Goal: Contribute content

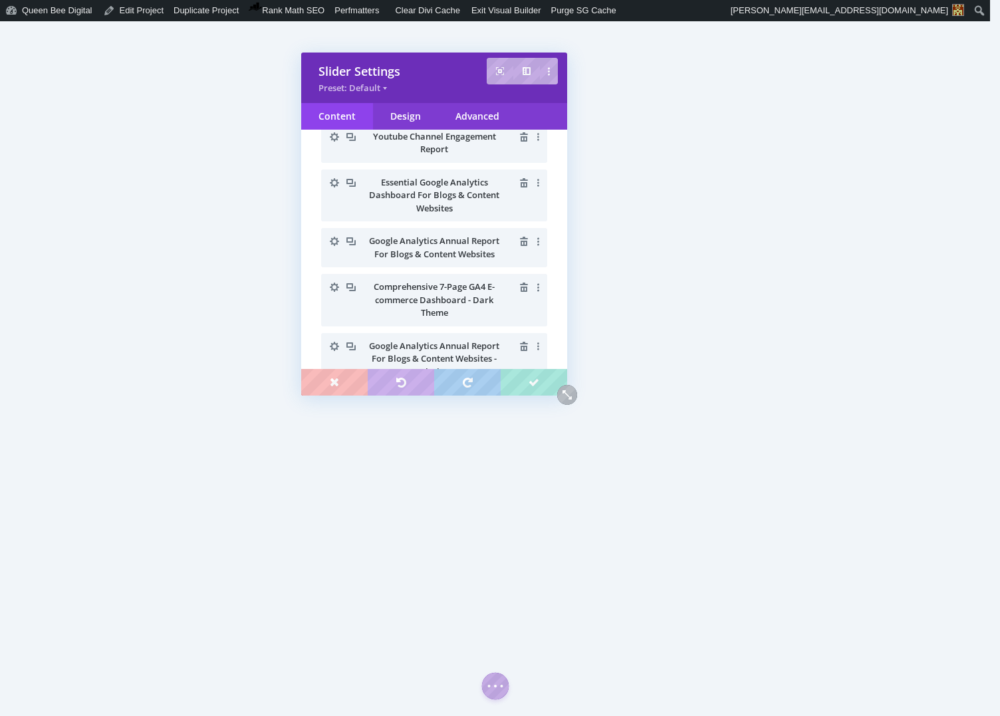
scroll to position [292, 0]
click at [334, 243] on icon "button" at bounding box center [334, 244] width 19 height 19
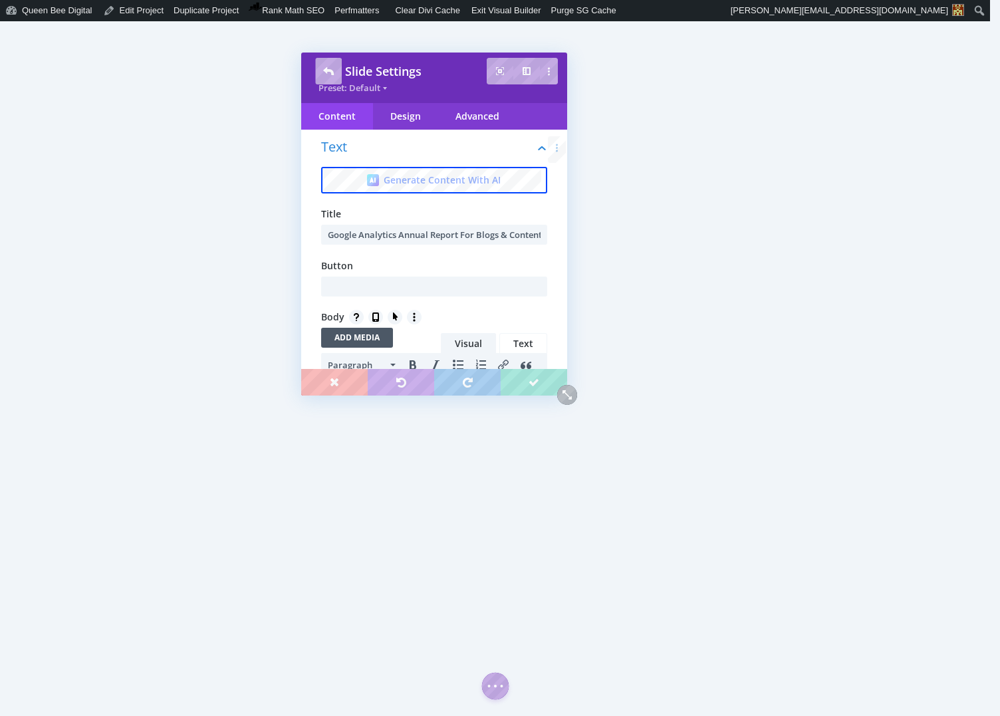
scroll to position [0, 0]
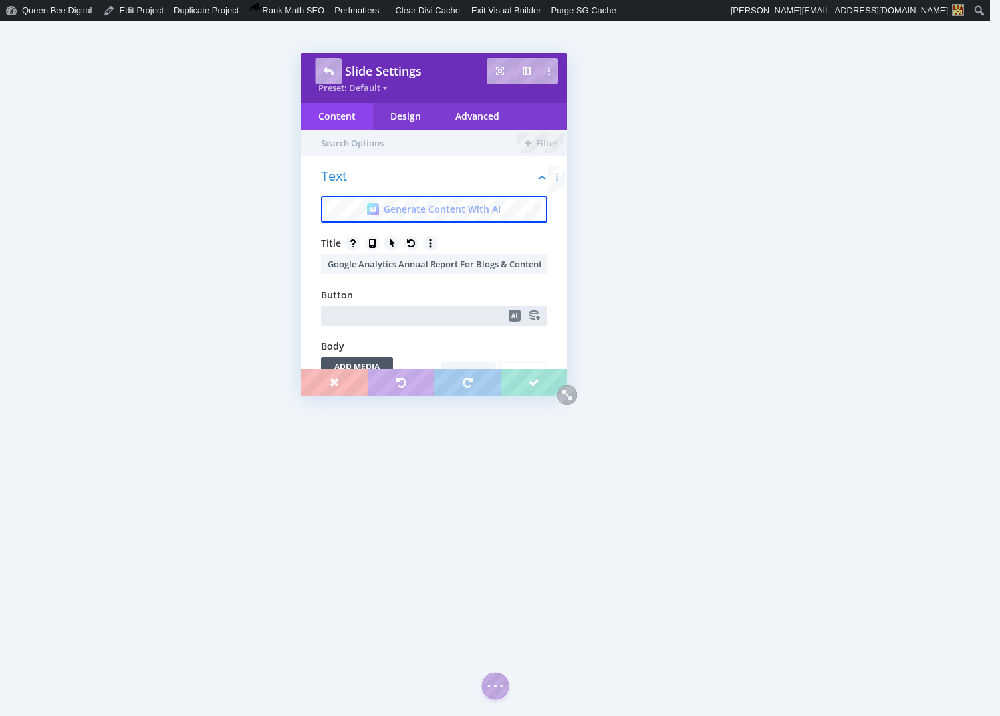
click at [363, 308] on input "text" at bounding box center [434, 316] width 226 height 20
type input "Purchase on Etsy"
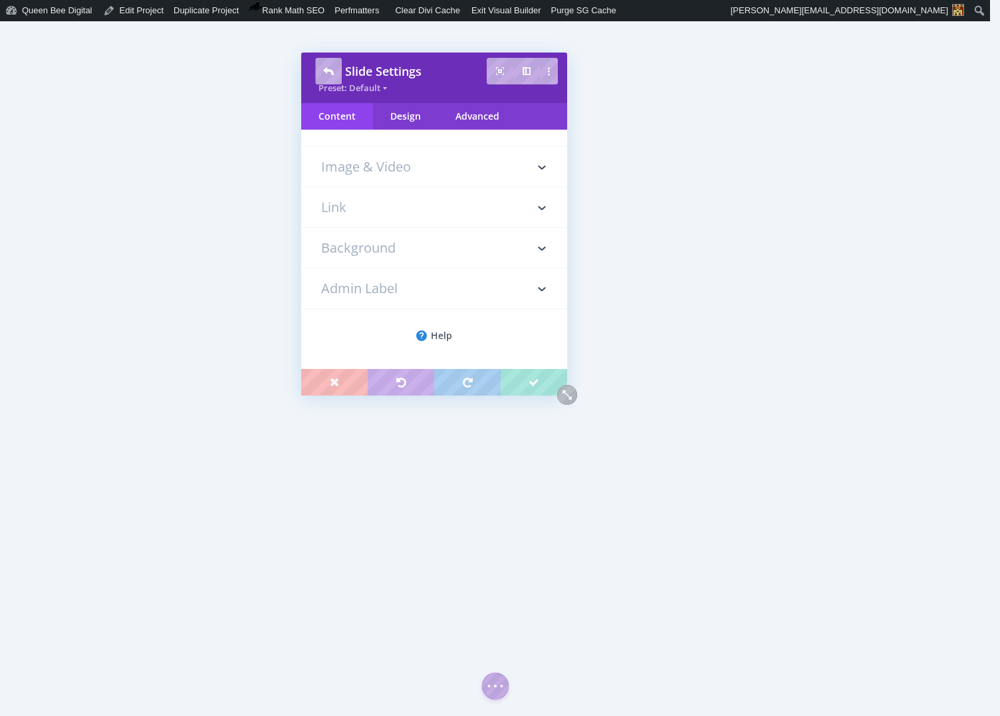
click at [368, 203] on h3 "Link" at bounding box center [434, 207] width 226 height 40
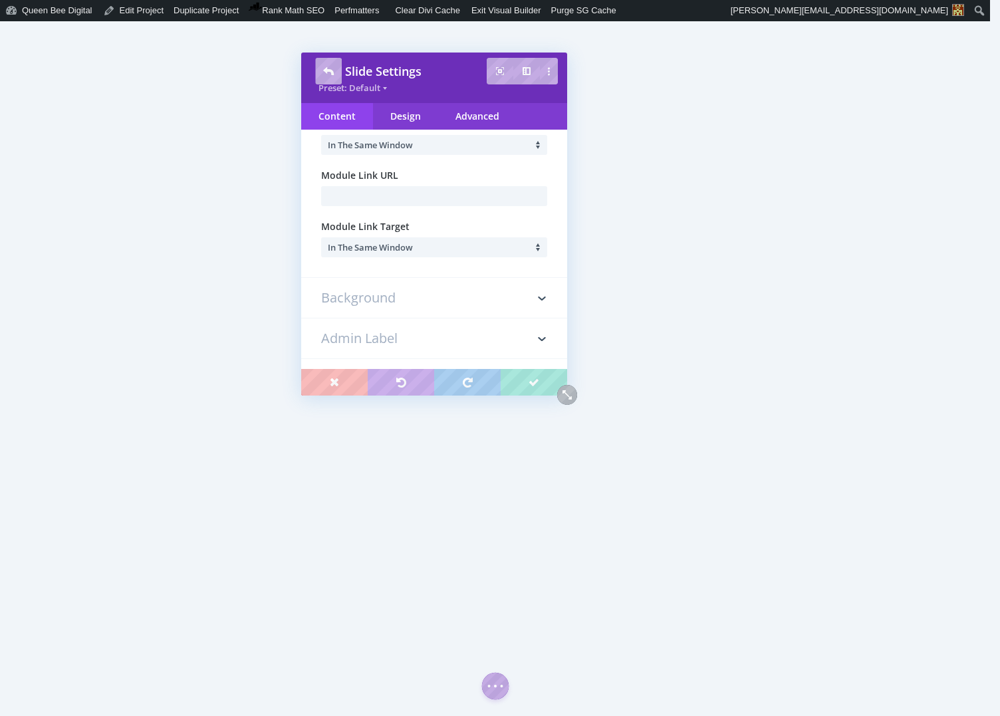
scroll to position [115, 0]
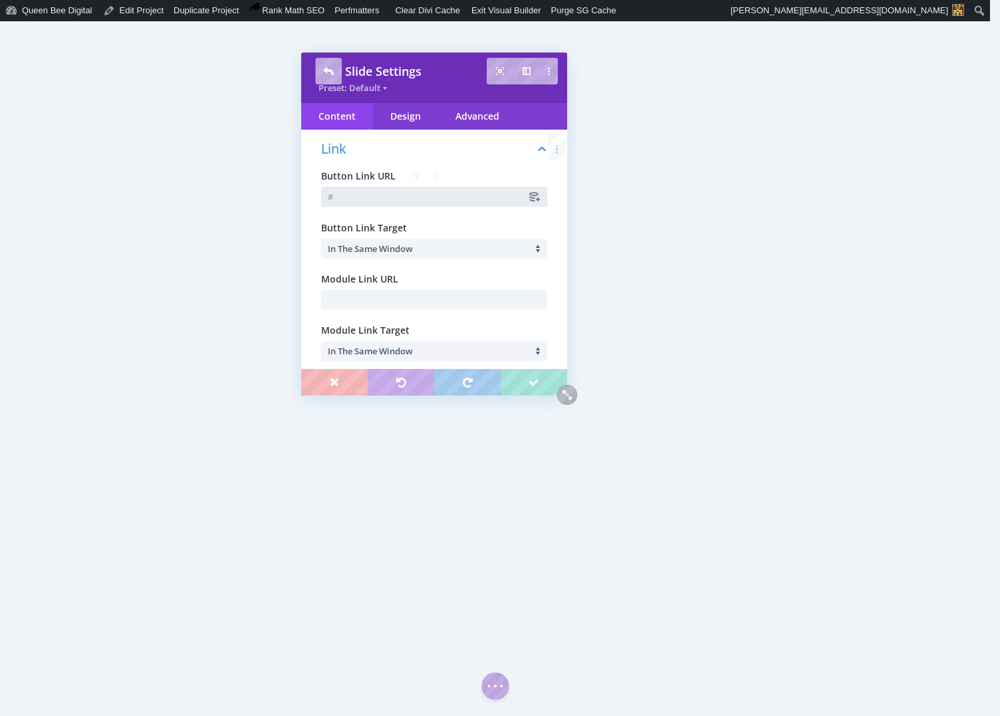
click at [365, 200] on input "text" at bounding box center [434, 197] width 226 height 20
paste input "[URL][DOMAIN_NAME]"
type input "[URL][DOMAIN_NAME]"
click at [392, 245] on span "In The Same Window" at bounding box center [370, 249] width 85 height 12
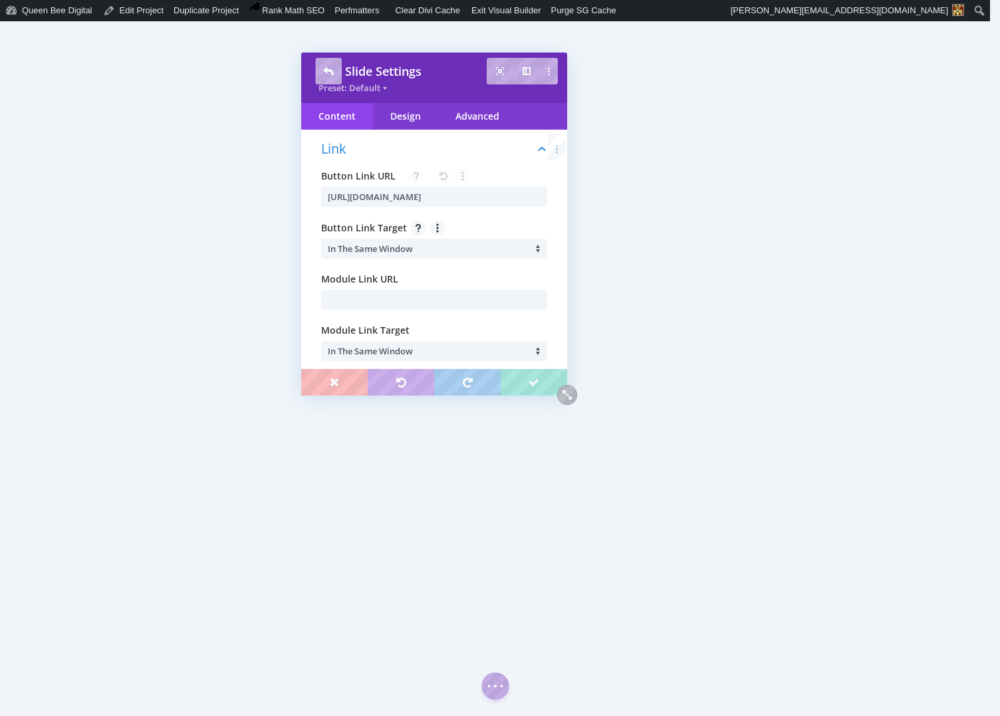
scroll to position [0, 0]
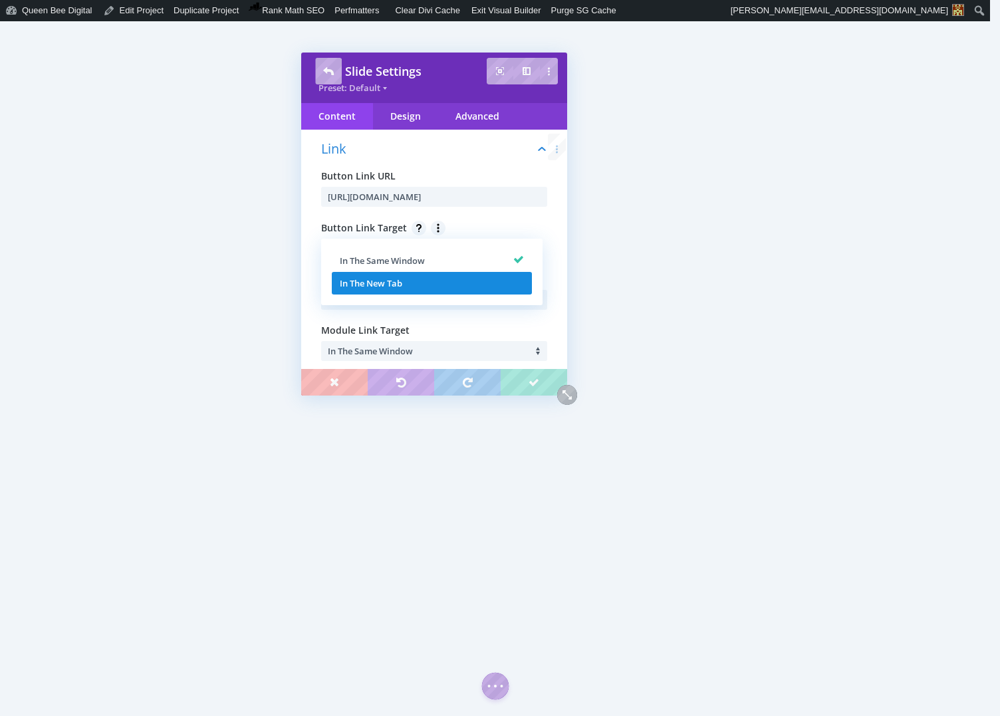
click at [383, 281] on span "In The New Tab" at bounding box center [371, 283] width 62 height 12
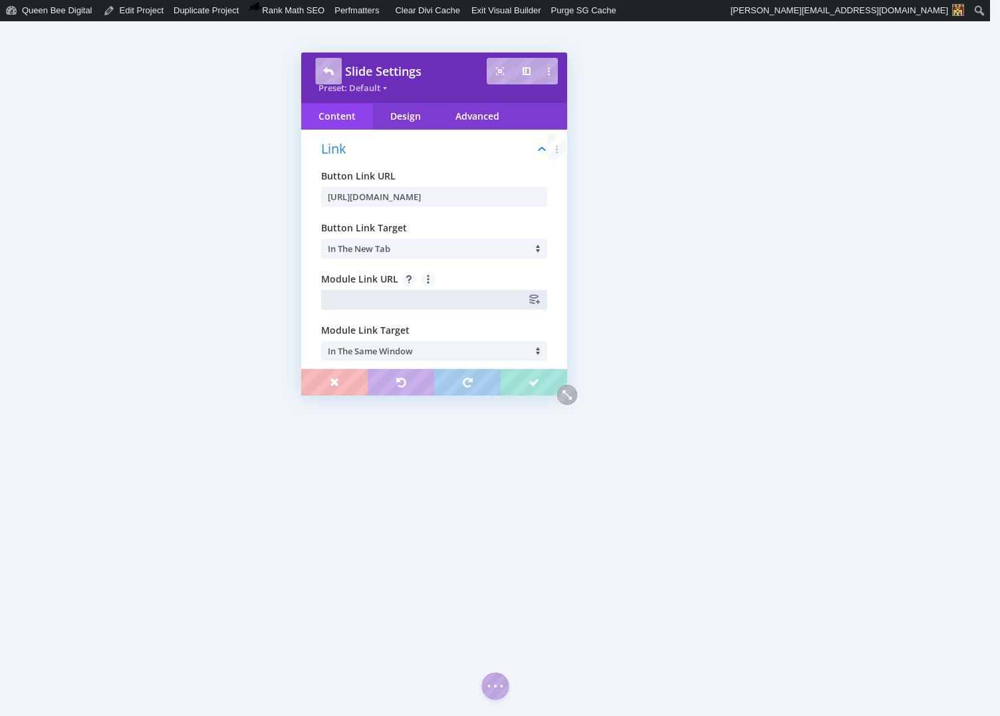
click at [354, 300] on input "text" at bounding box center [434, 300] width 226 height 20
type input "@"
type input "#"
click at [411, 117] on div "Design" at bounding box center [405, 116] width 65 height 27
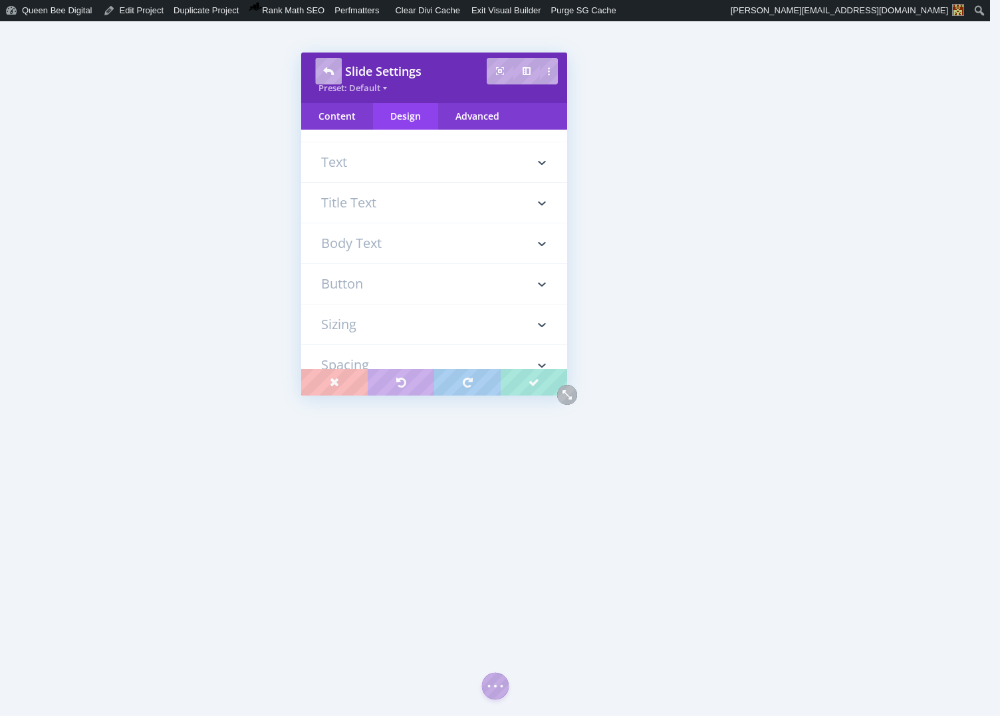
click at [380, 283] on h3 "Button" at bounding box center [434, 284] width 226 height 40
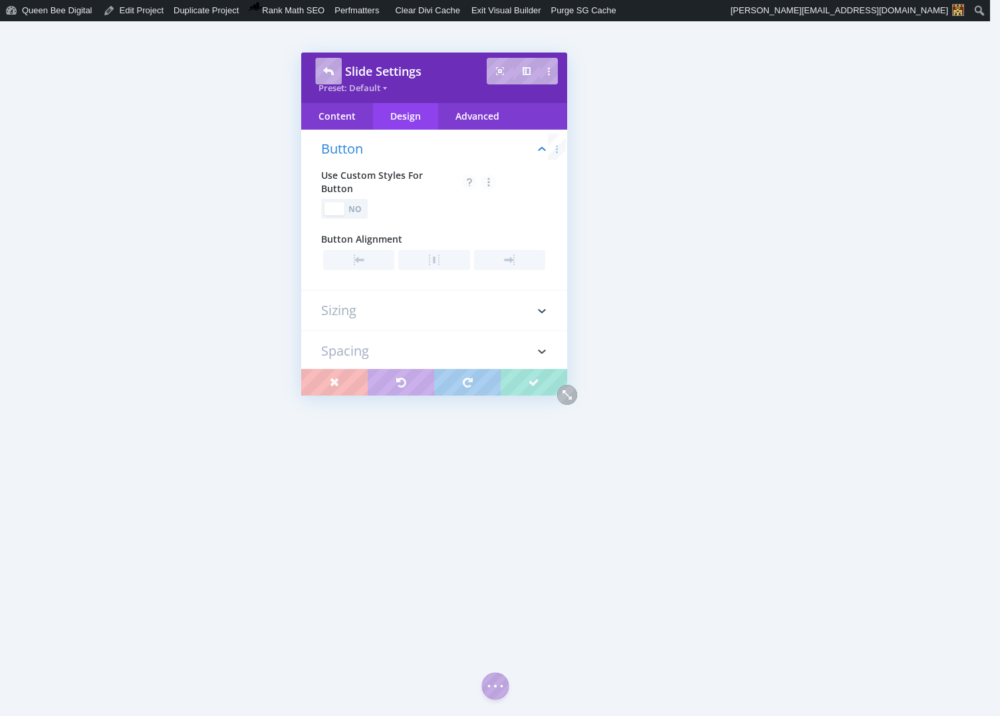
click at [356, 203] on div "No" at bounding box center [355, 209] width 19 height 13
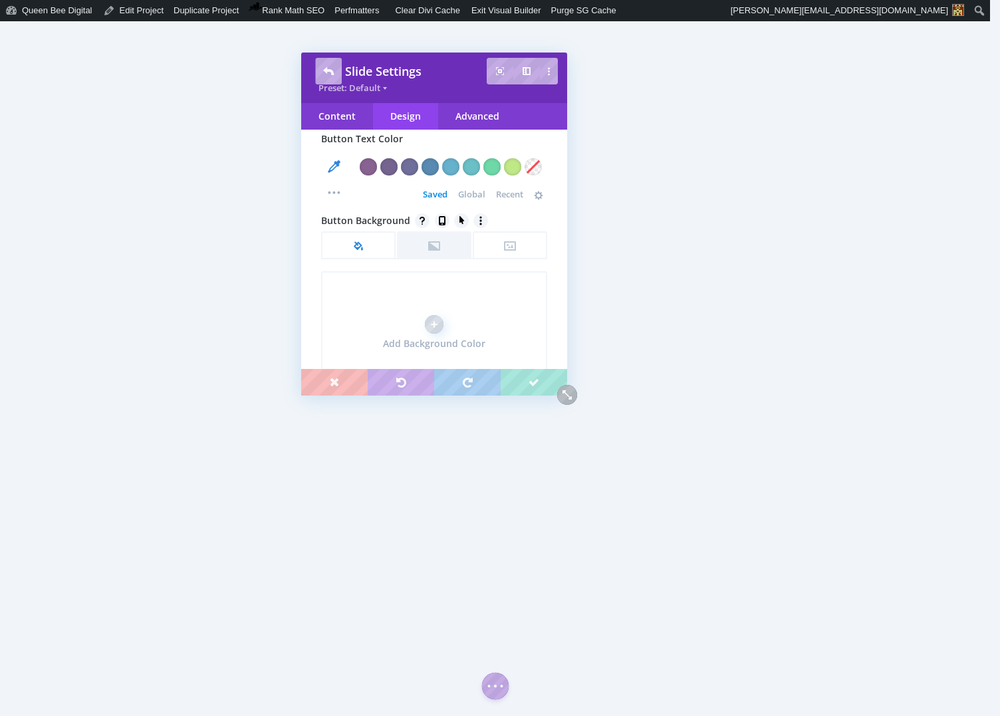
scroll to position [398, 0]
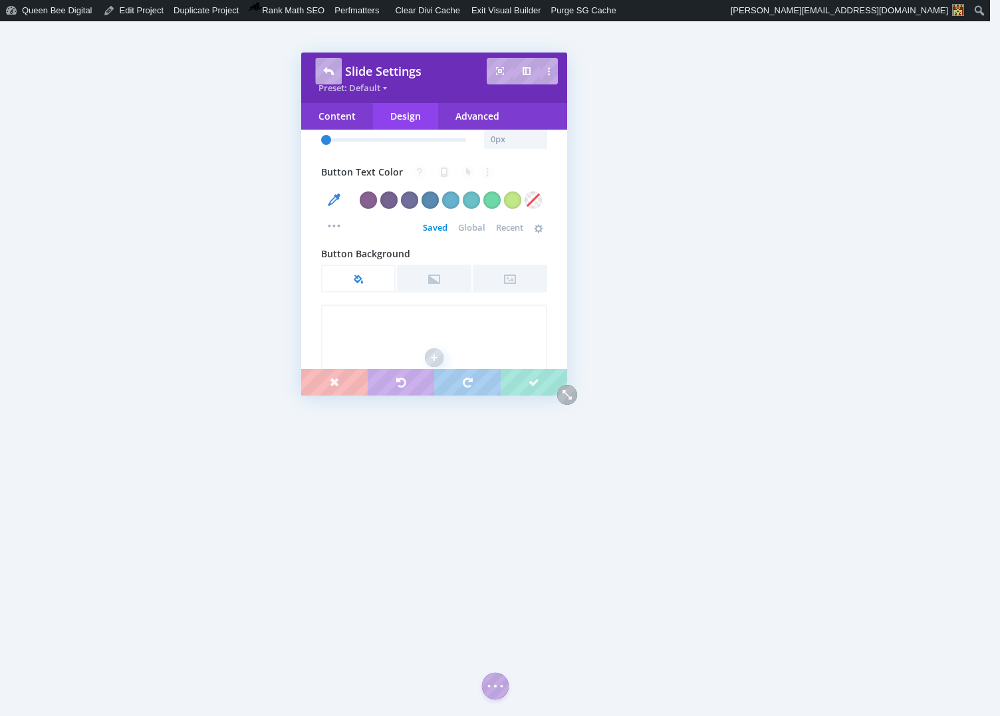
click at [467, 229] on span "Global" at bounding box center [471, 227] width 27 height 11
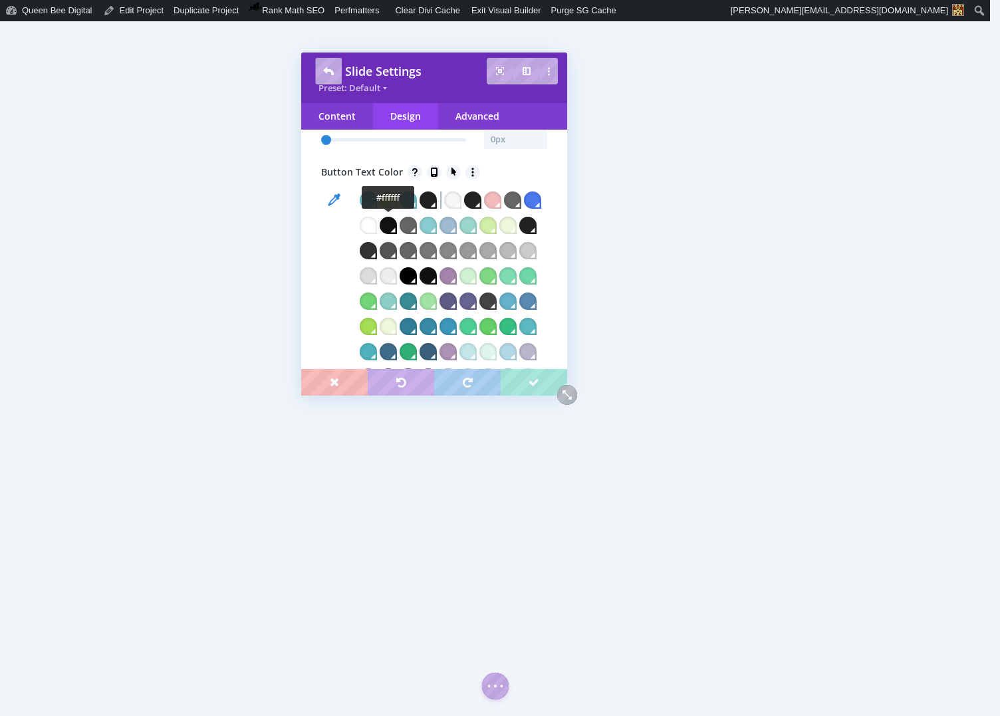
click at [377, 221] on div at bounding box center [368, 225] width 17 height 17
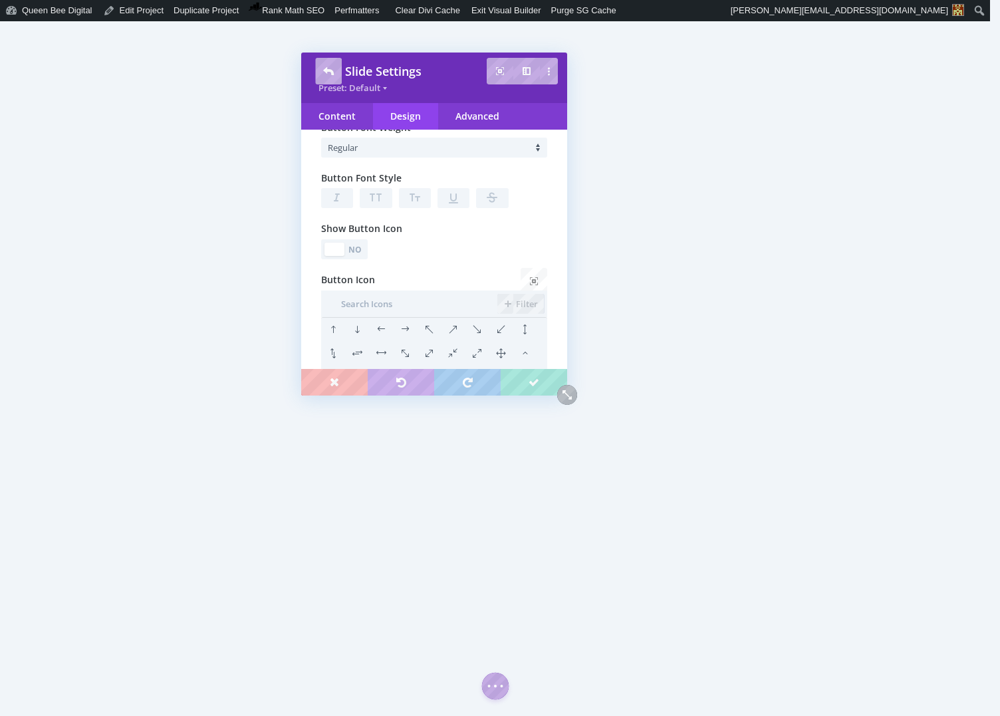
scroll to position [1466, 0]
click at [359, 254] on div "No" at bounding box center [355, 247] width 19 height 13
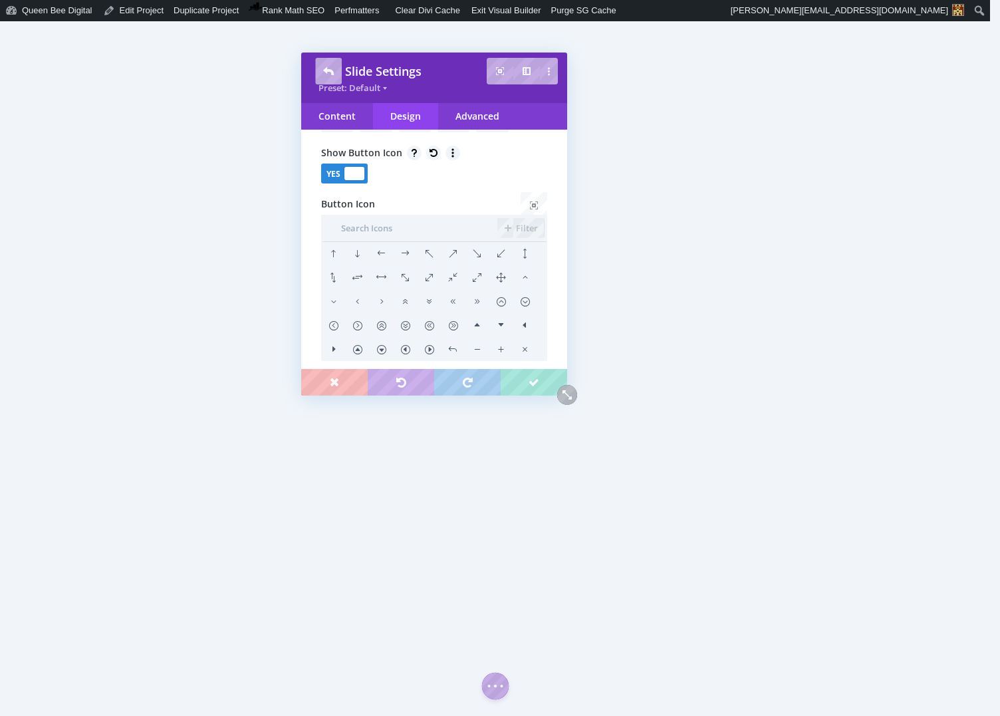
scroll to position [1560, 0]
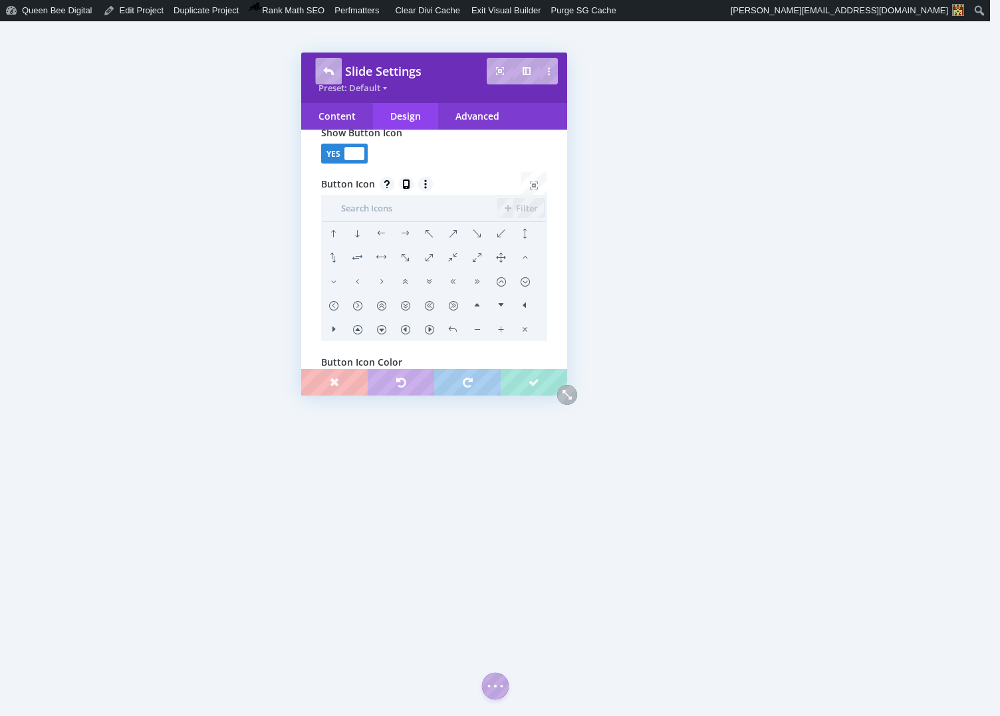
click at [408, 246] on li at bounding box center [405, 234] width 24 height 24
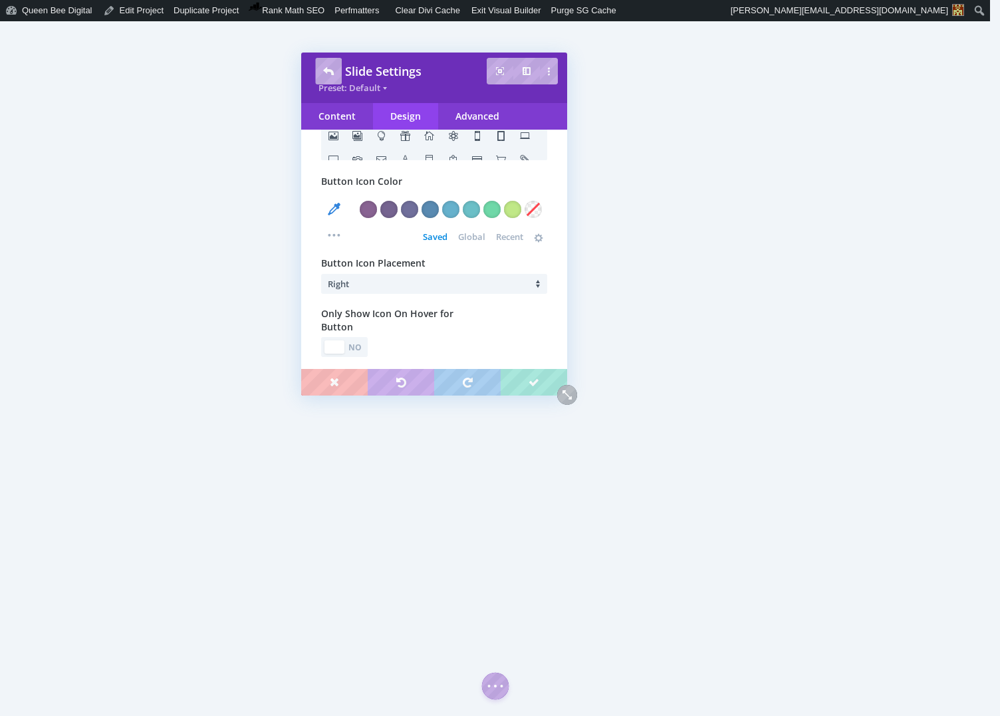
scroll to position [1751, 0]
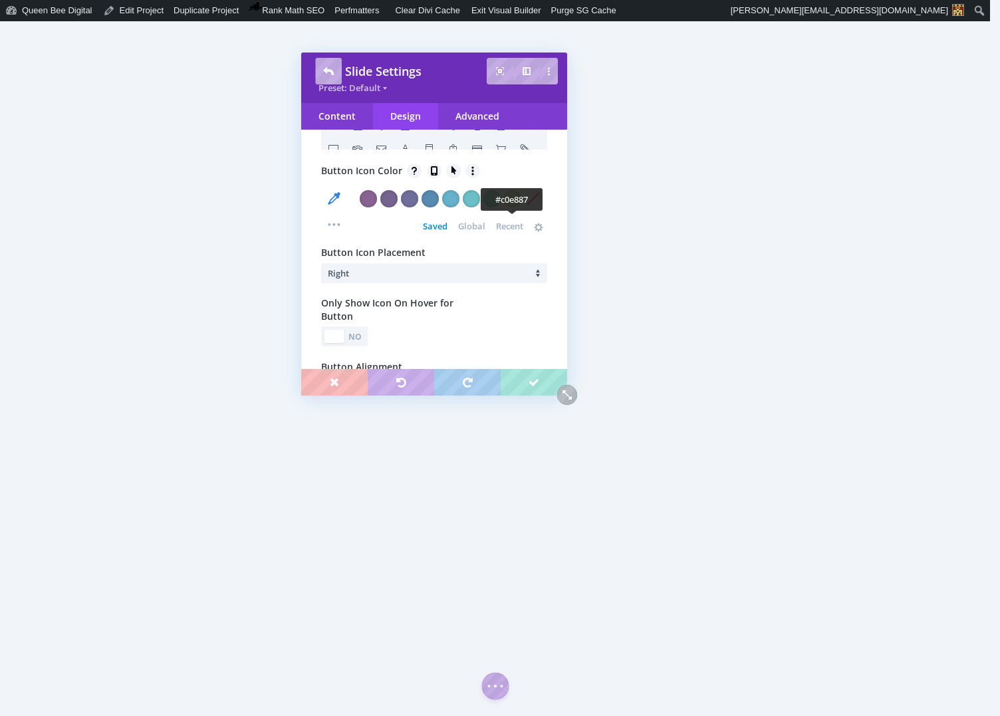
click at [516, 207] on div at bounding box center [512, 198] width 17 height 17
click at [362, 343] on div "No" at bounding box center [355, 336] width 19 height 13
click at [352, 343] on div at bounding box center [354, 336] width 20 height 13
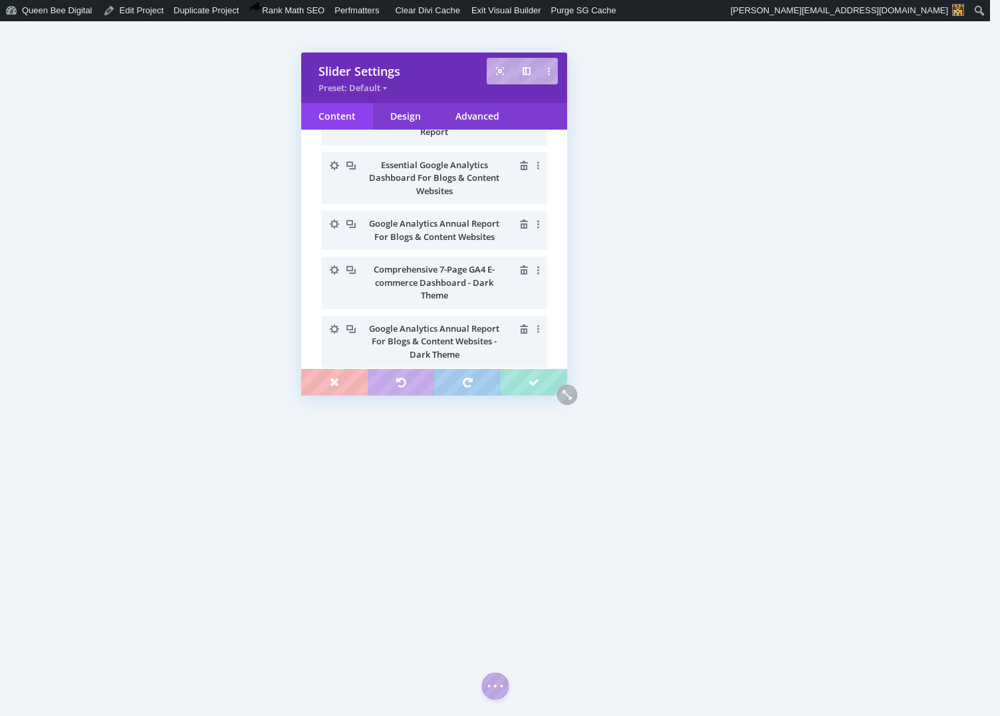
scroll to position [307, 0]
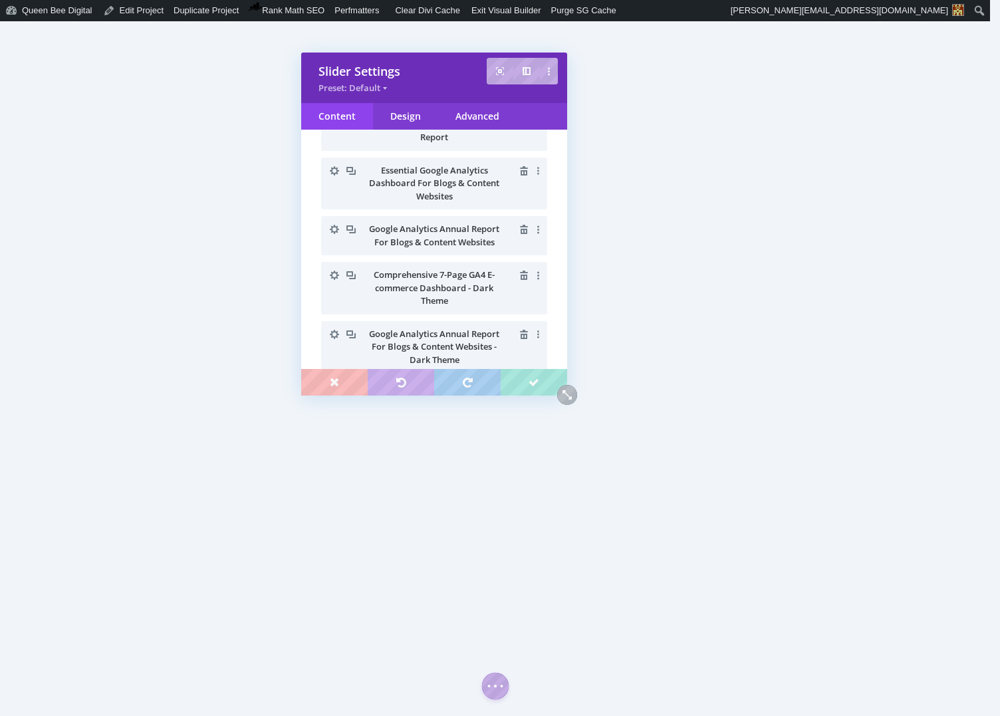
click at [336, 275] on icon "button" at bounding box center [334, 275] width 9 height 9
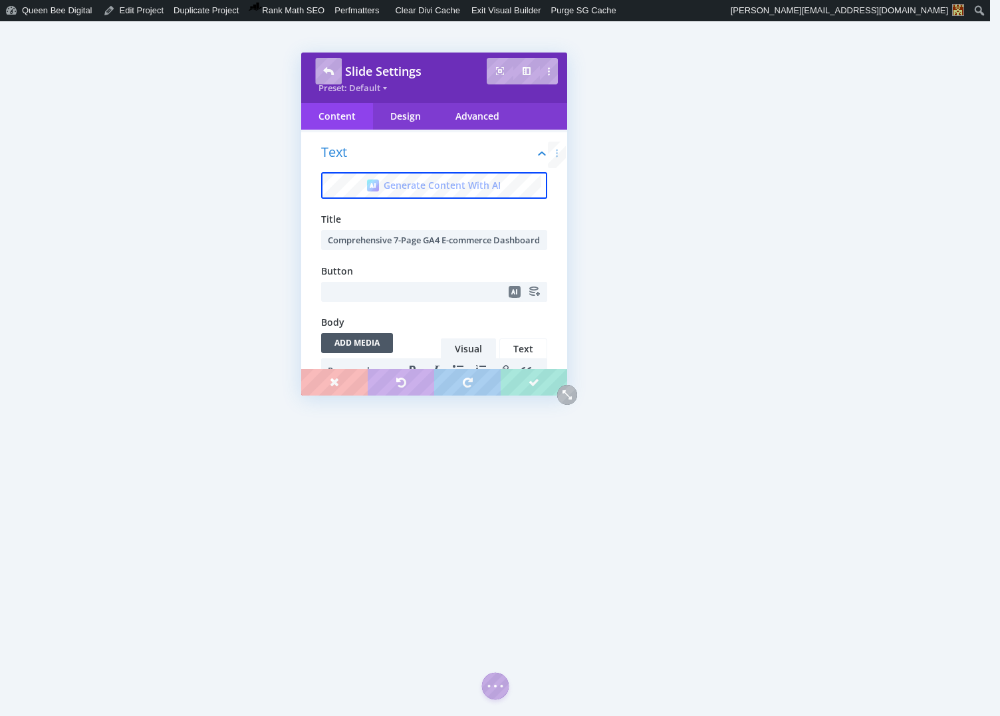
scroll to position [0, 0]
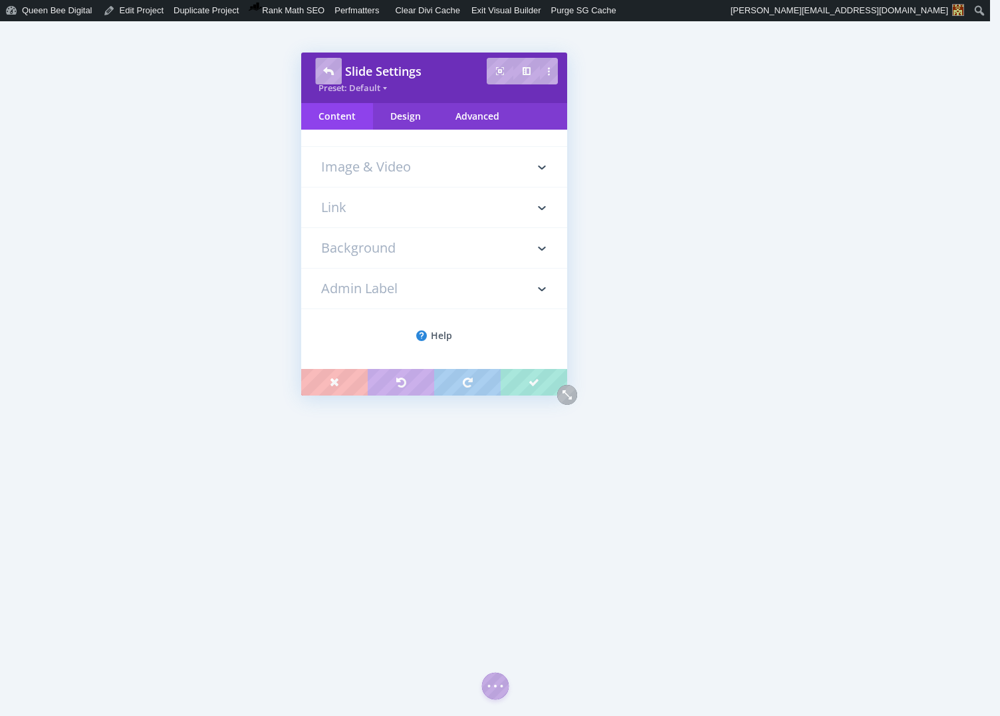
click at [382, 208] on h3 "Link" at bounding box center [434, 207] width 226 height 40
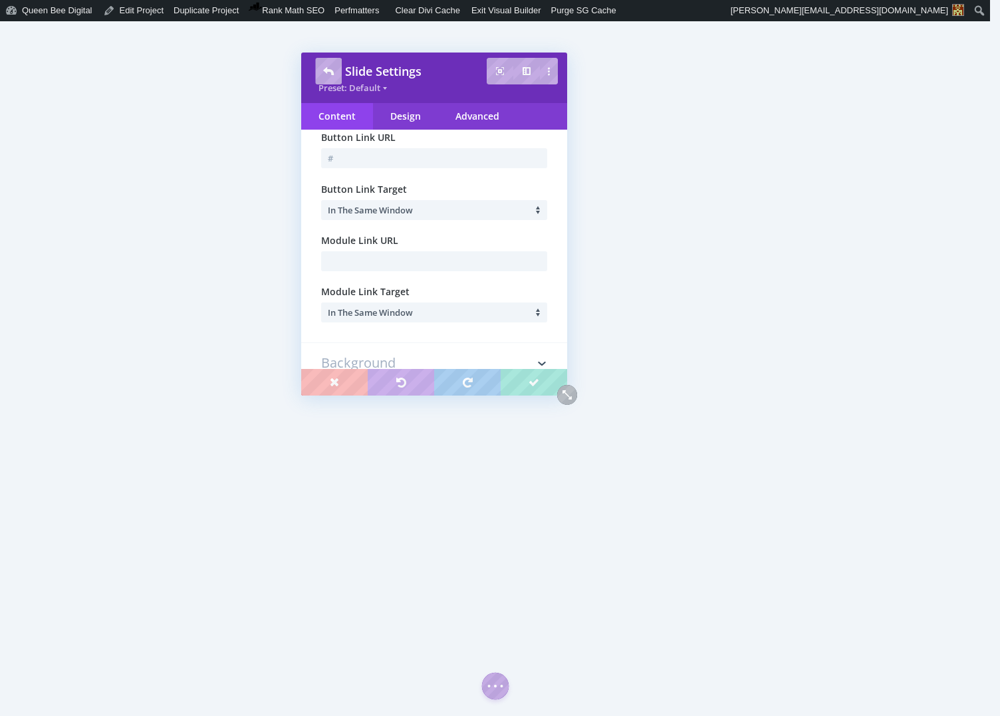
scroll to position [115, 0]
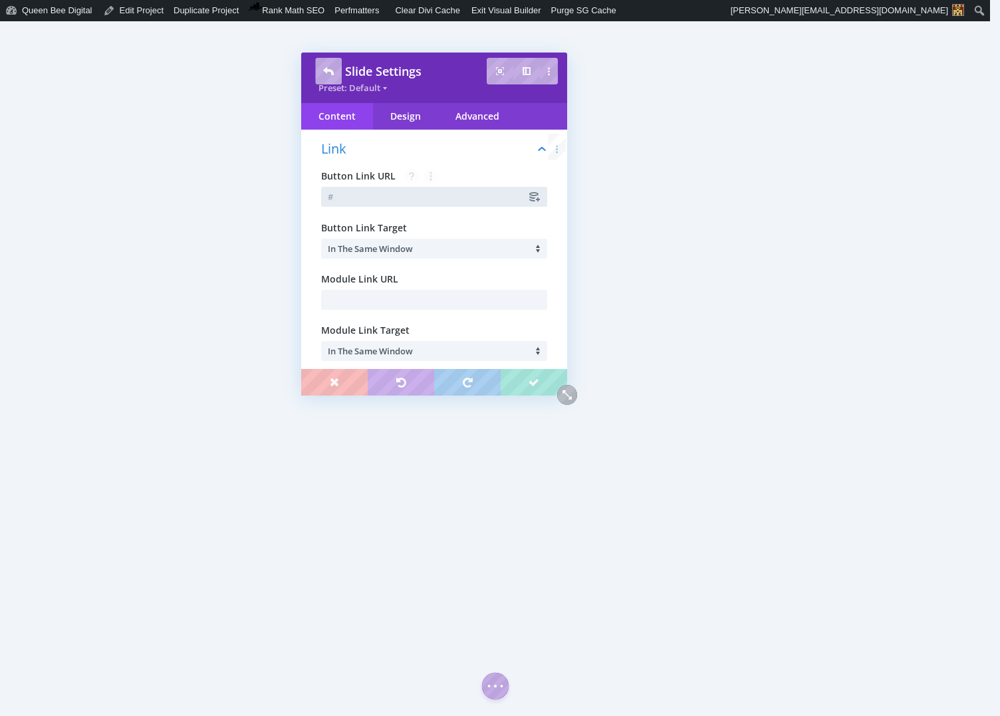
click at [348, 197] on input "text" at bounding box center [434, 197] width 226 height 20
paste input "[URL][DOMAIN_NAME]"
type input "[URL][DOMAIN_NAME]"
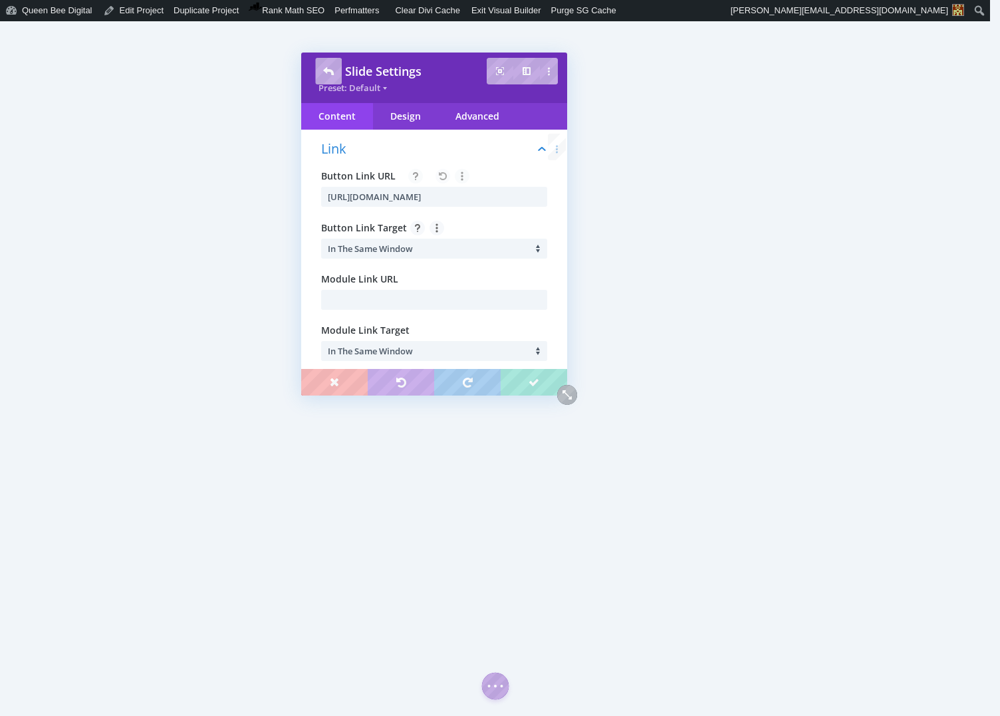
click at [411, 247] on span "In The Same Window" at bounding box center [370, 249] width 85 height 12
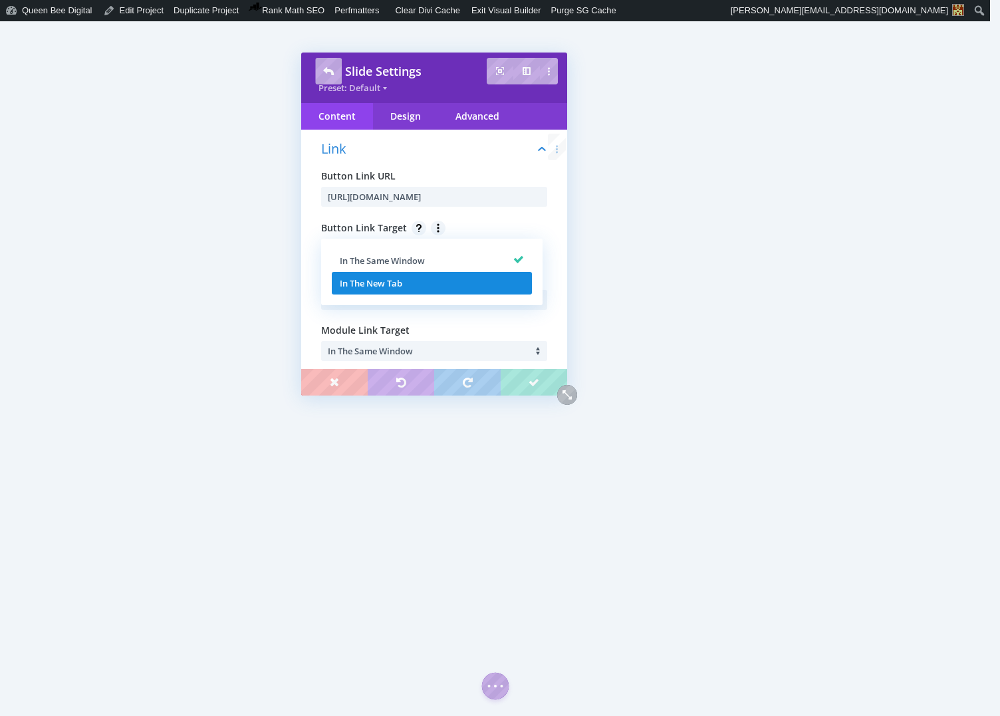
click at [408, 279] on li "In The New Tab" at bounding box center [432, 283] width 200 height 23
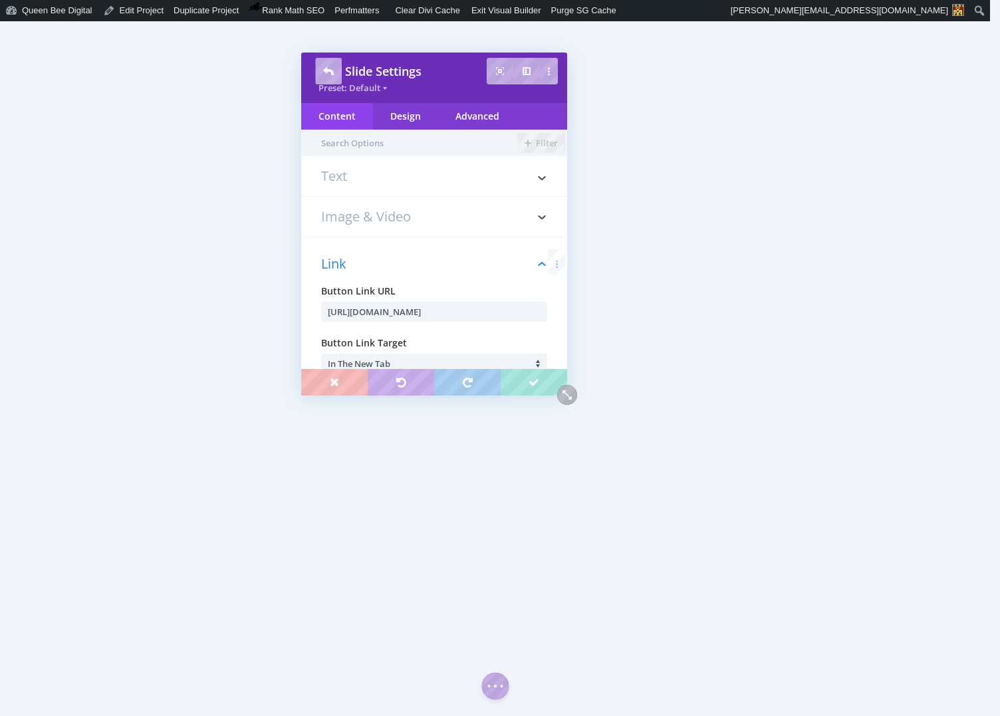
click at [394, 182] on h3 "Text" at bounding box center [434, 183] width 226 height 27
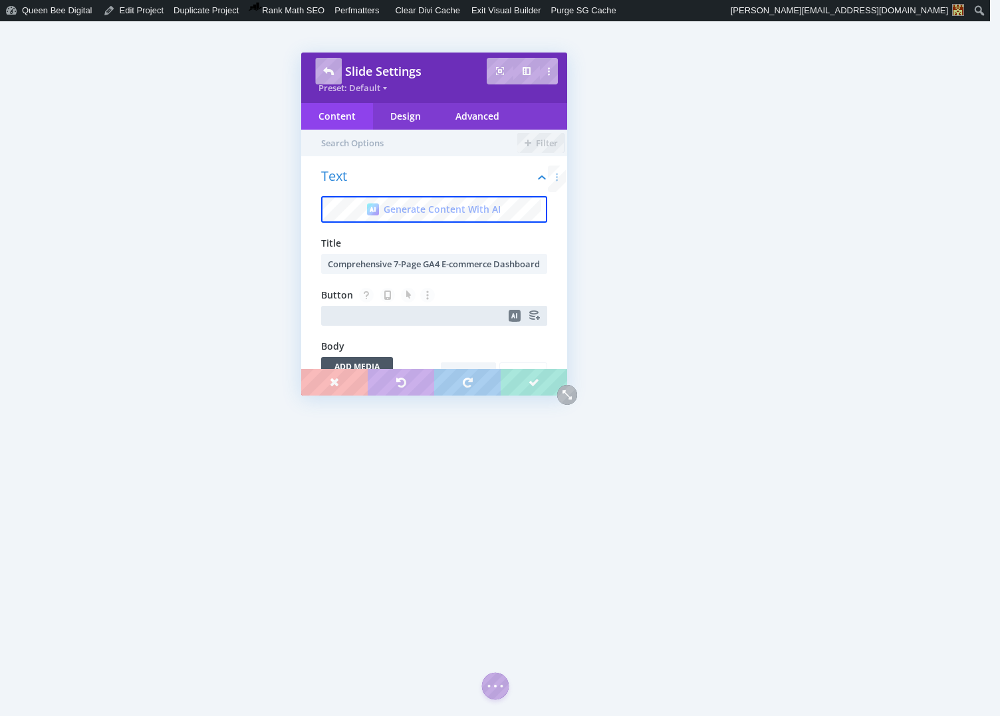
click at [358, 313] on input "text" at bounding box center [434, 316] width 226 height 20
type input "Purchase on Etsy"
click at [418, 120] on div "Design" at bounding box center [405, 116] width 65 height 27
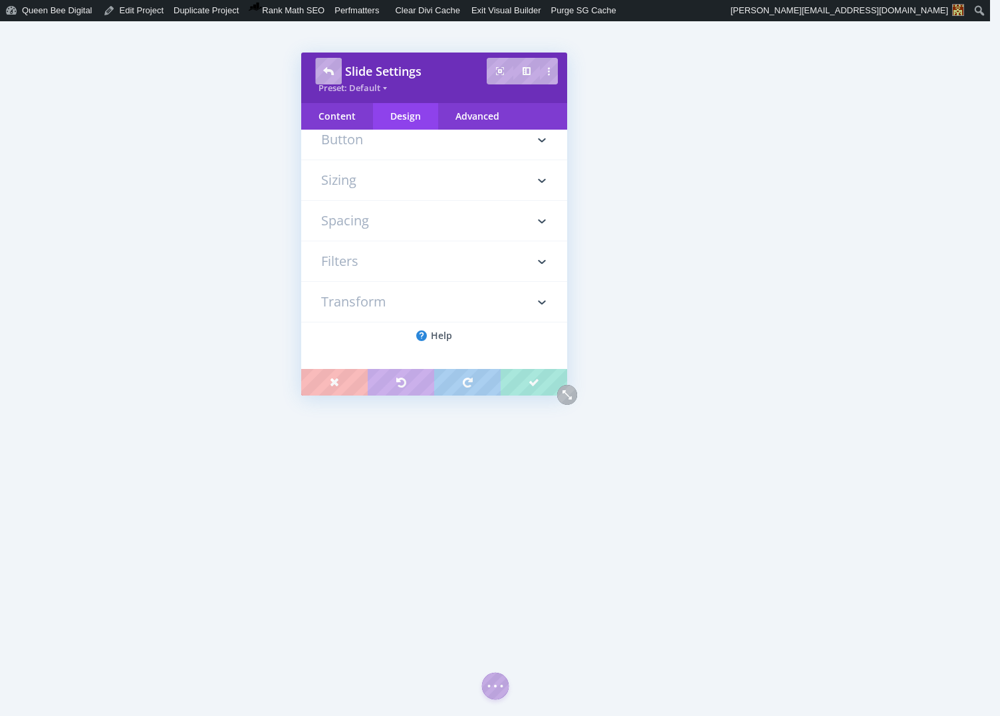
scroll to position [280, 0]
click at [404, 146] on h3 "Button" at bounding box center [434, 140] width 226 height 40
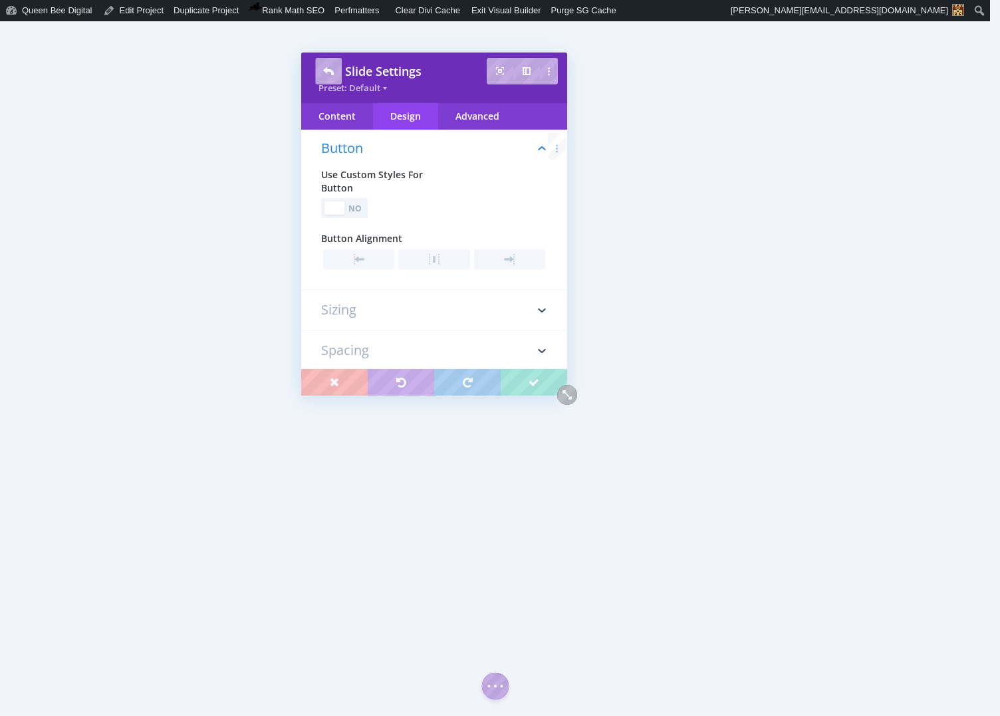
scroll to position [277, 0]
click at [358, 207] on div "No" at bounding box center [355, 209] width 19 height 13
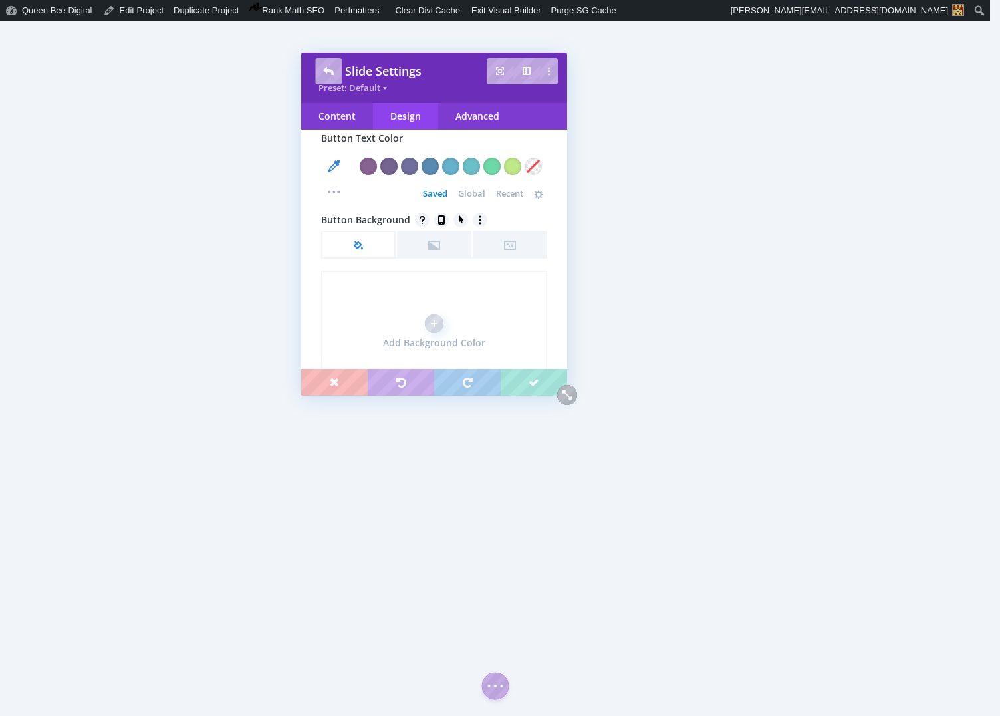
scroll to position [439, 0]
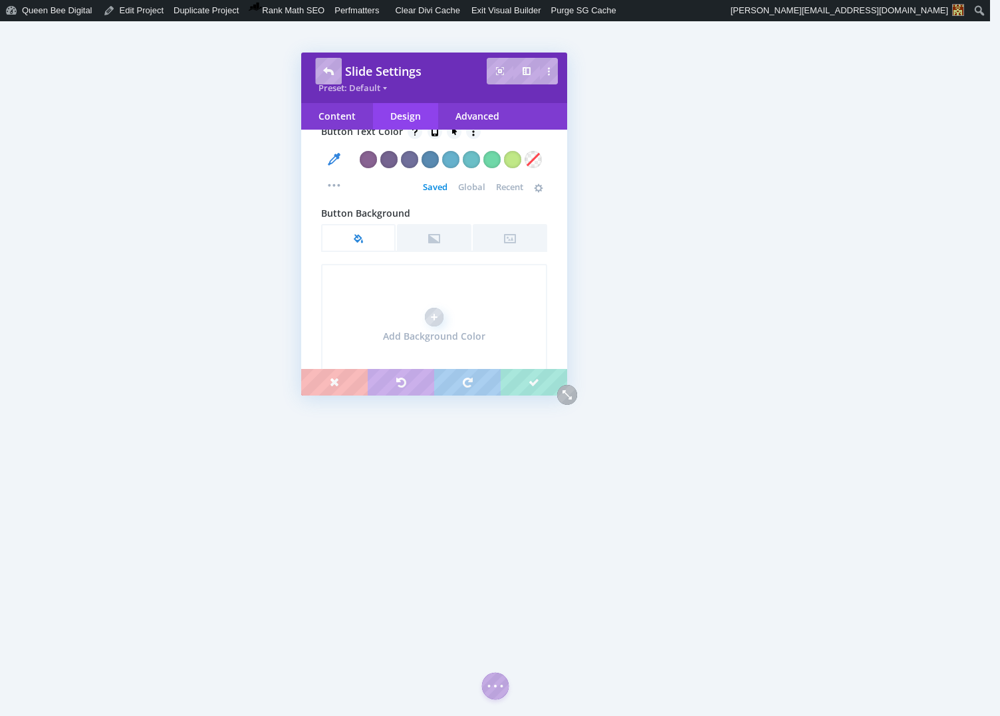
click at [467, 184] on span "Global" at bounding box center [471, 187] width 27 height 11
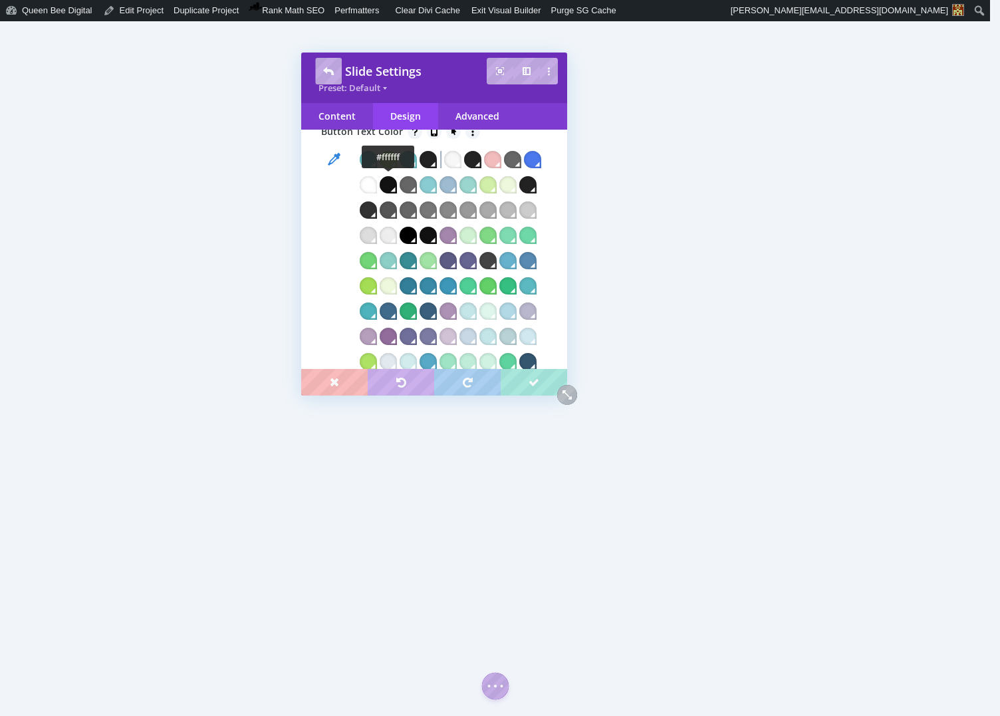
click at [377, 181] on div at bounding box center [368, 184] width 17 height 17
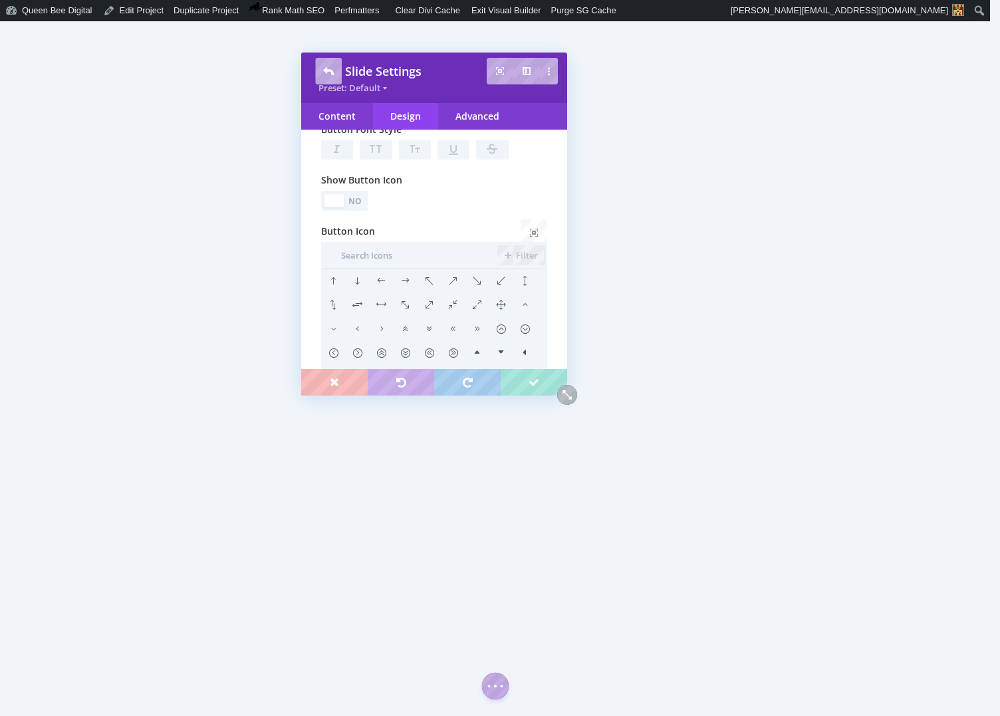
scroll to position [1556, 0]
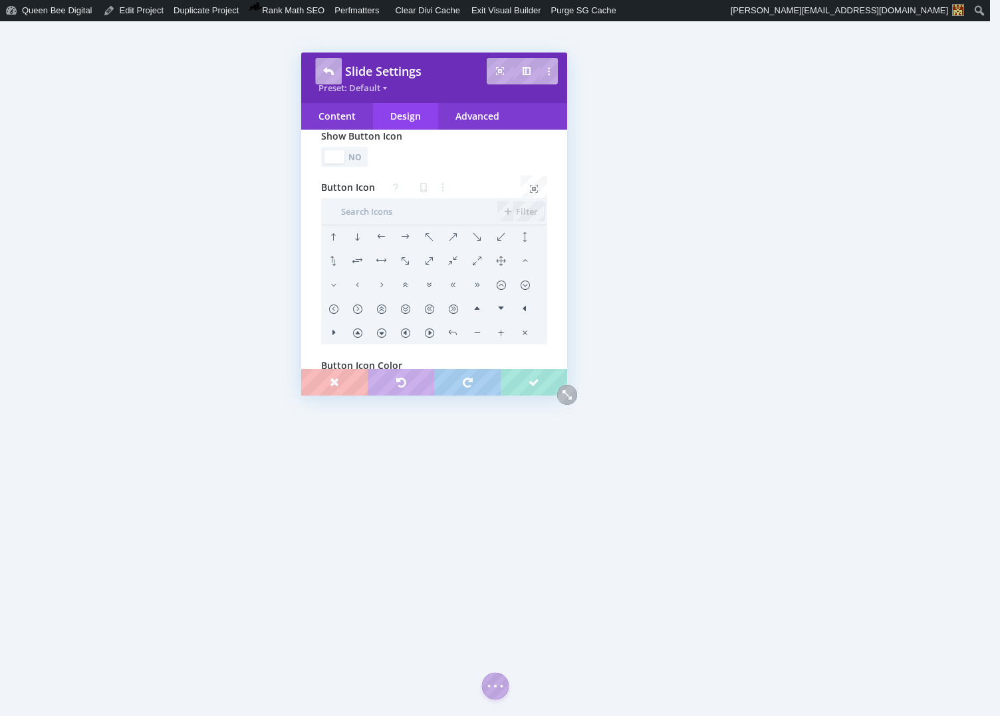
click at [358, 164] on div "No" at bounding box center [355, 157] width 19 height 13
click at [406, 249] on li at bounding box center [405, 237] width 24 height 24
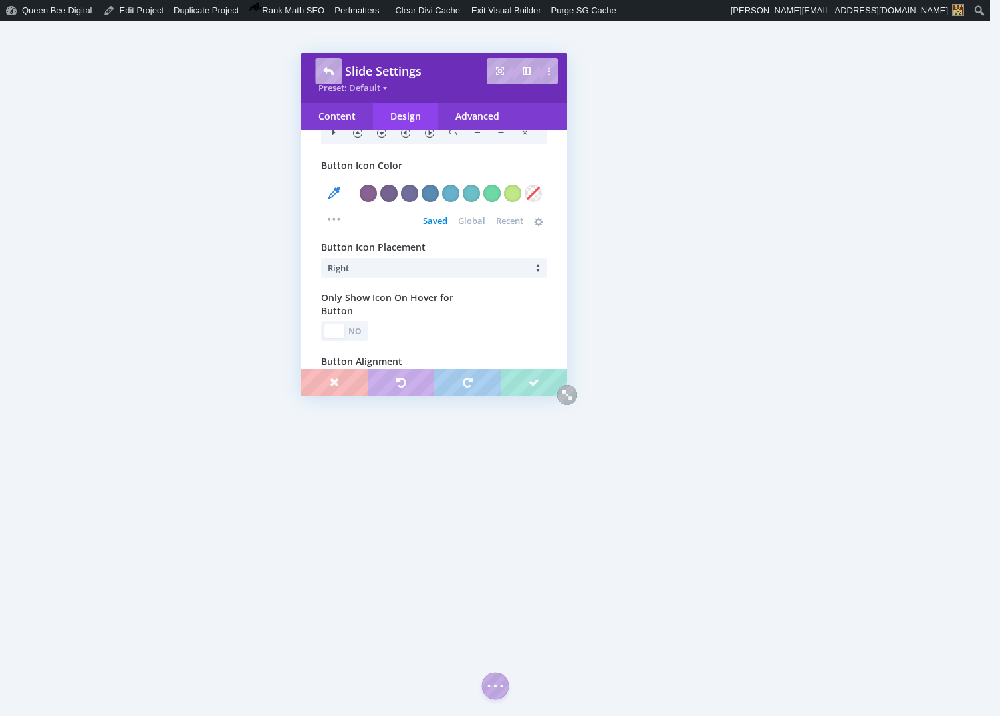
scroll to position [1766, 0]
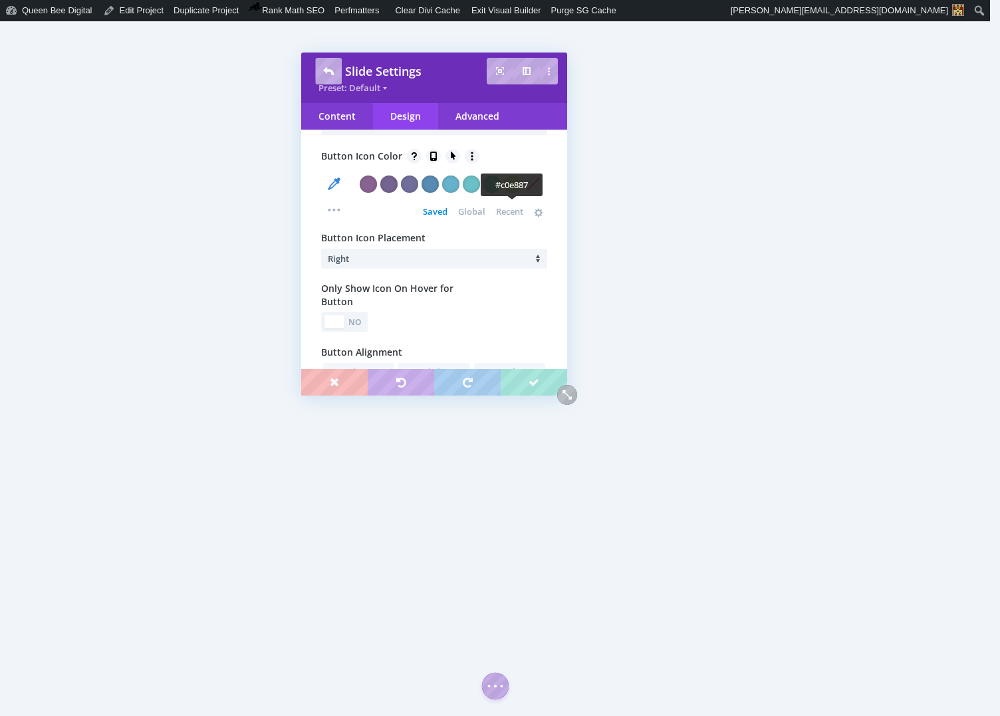
click at [514, 193] on div at bounding box center [512, 184] width 17 height 17
click at [364, 328] on div "No" at bounding box center [355, 322] width 19 height 13
click at [345, 328] on div at bounding box center [354, 321] width 20 height 13
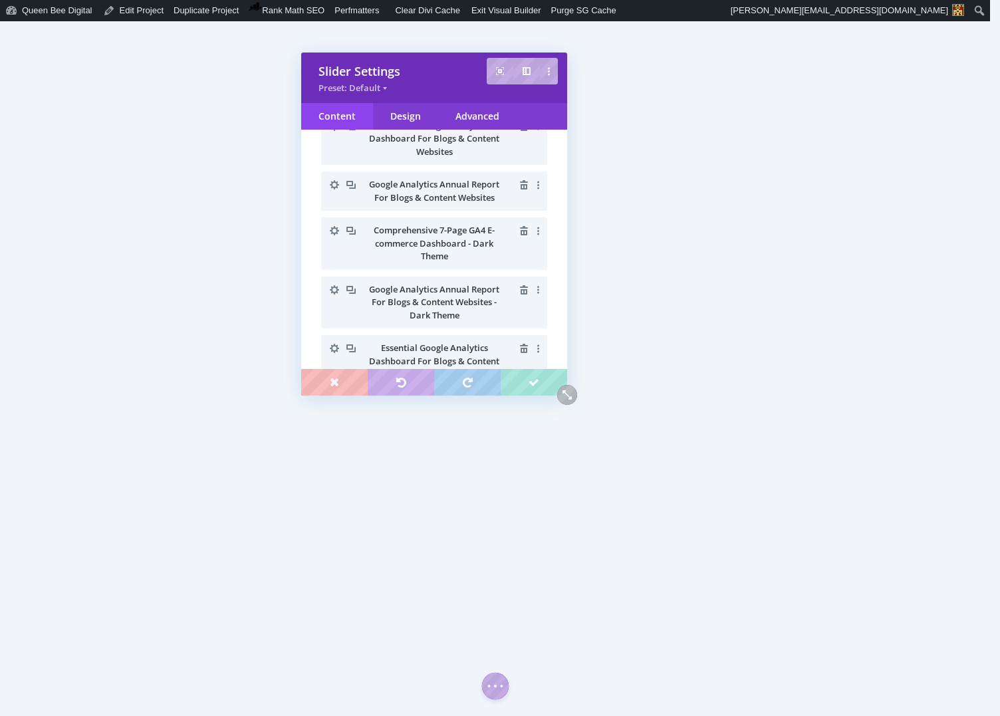
scroll to position [344, 0]
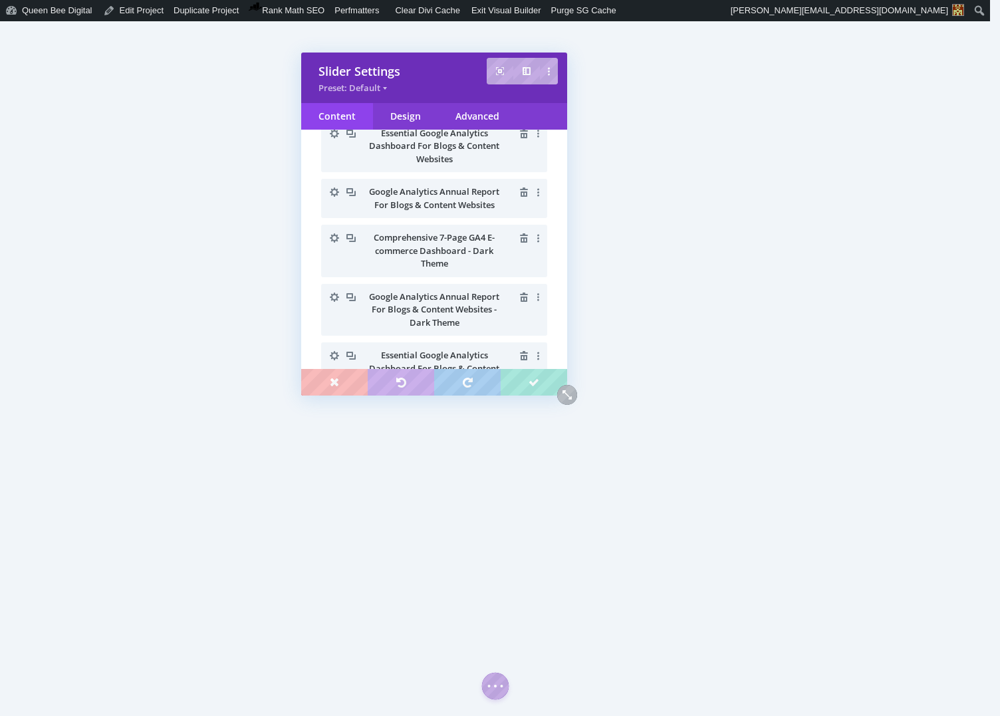
click at [338, 294] on icon "button" at bounding box center [334, 297] width 19 height 19
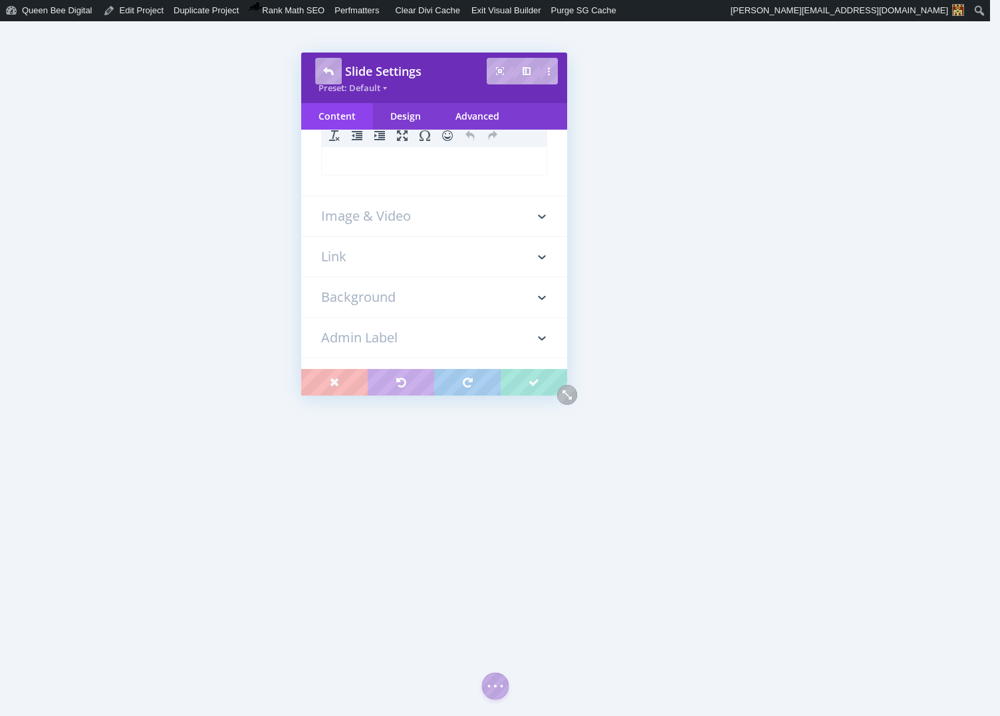
scroll to position [0, 0]
click at [368, 262] on h3 "Link" at bounding box center [434, 266] width 226 height 40
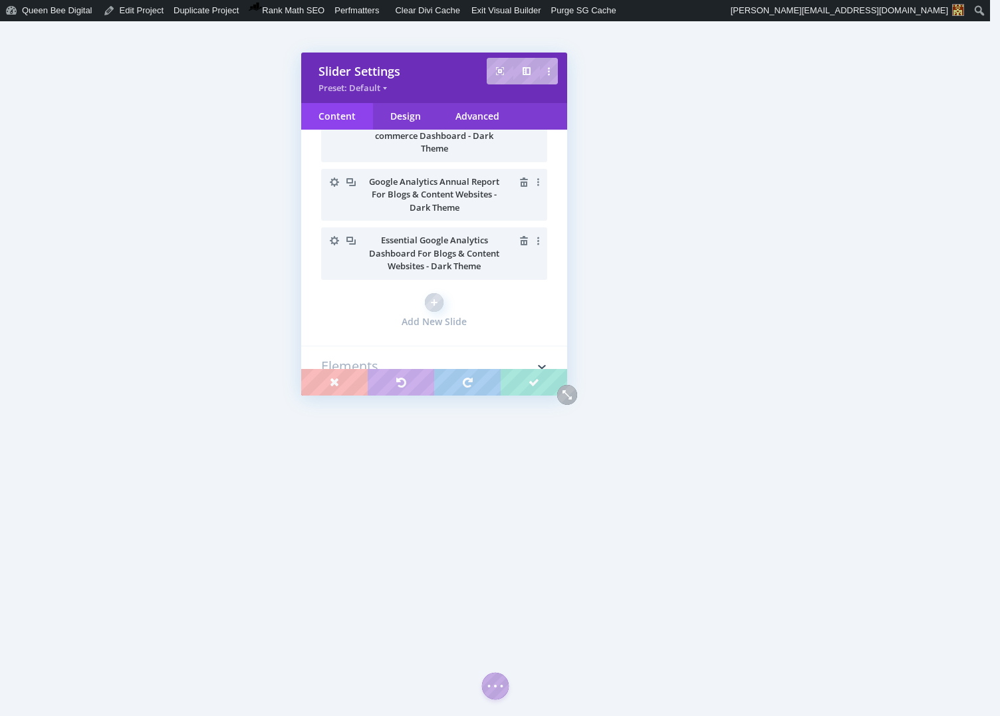
scroll to position [460, 0]
click at [337, 240] on icon "button" at bounding box center [334, 239] width 9 height 9
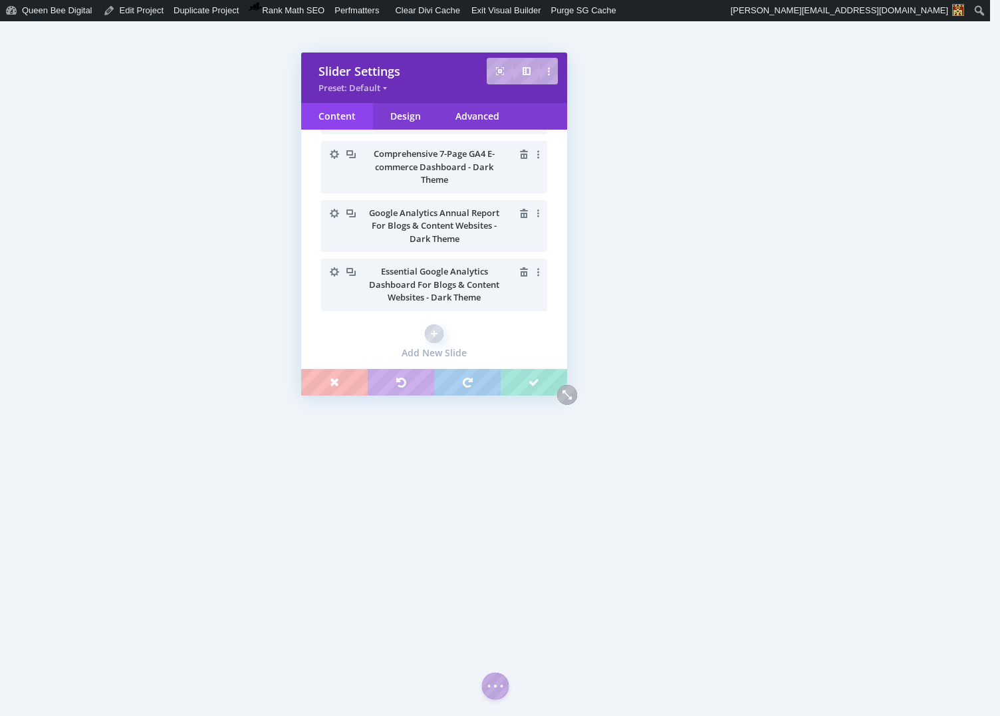
scroll to position [426, 0]
click at [334, 213] on icon "button" at bounding box center [334, 215] width 19 height 19
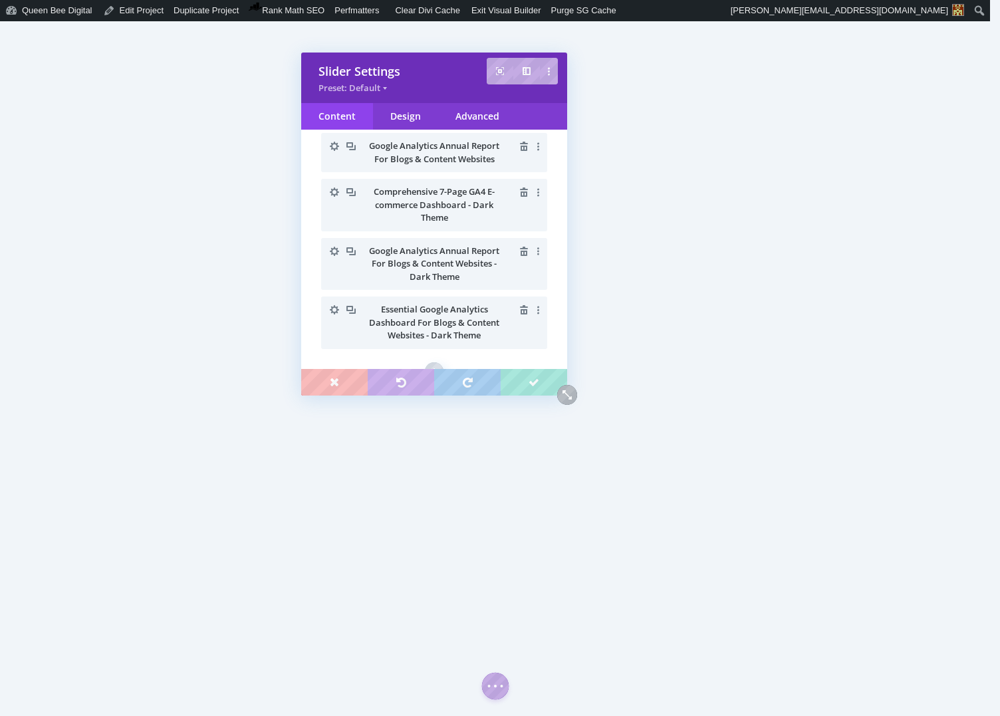
scroll to position [386, 0]
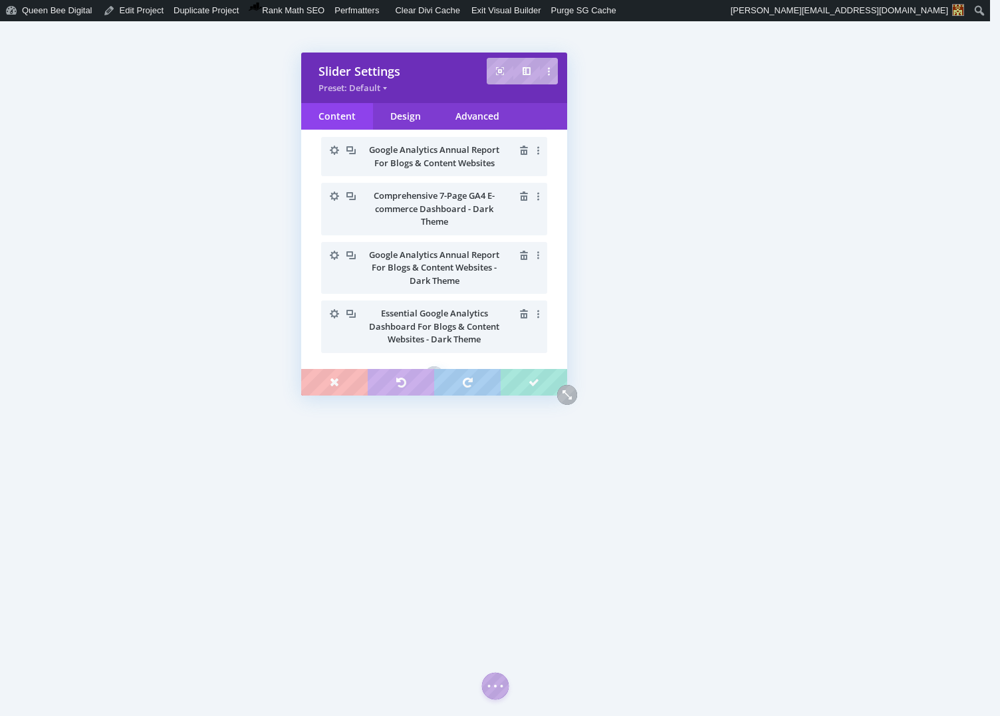
click at [335, 195] on icon "button" at bounding box center [334, 196] width 19 height 19
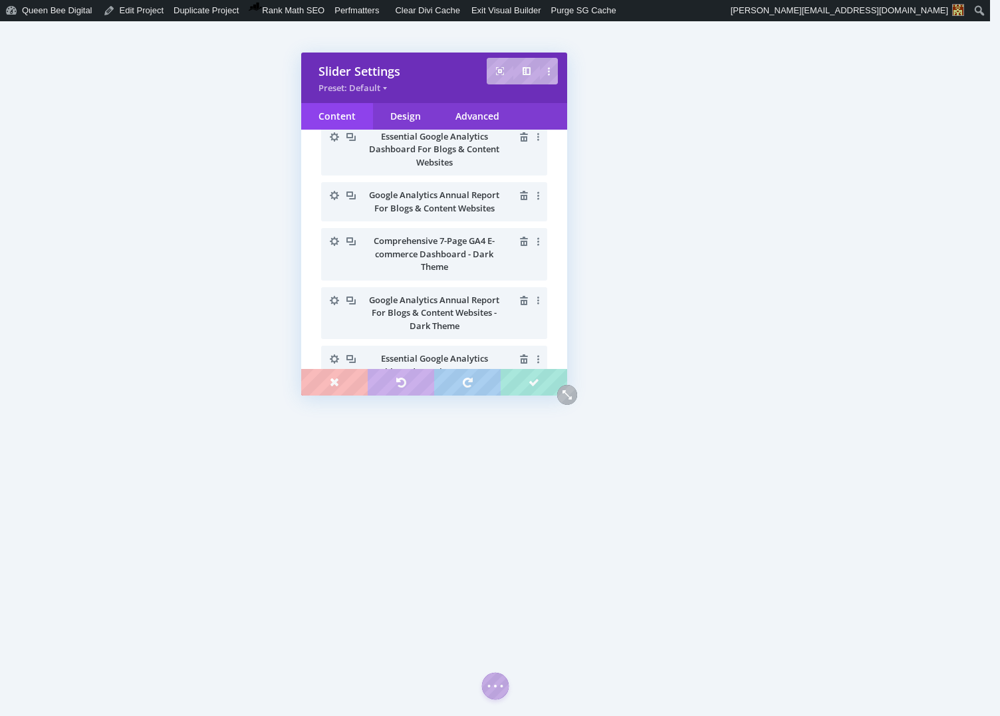
scroll to position [340, 0]
click at [336, 194] on icon "button" at bounding box center [334, 196] width 9 height 9
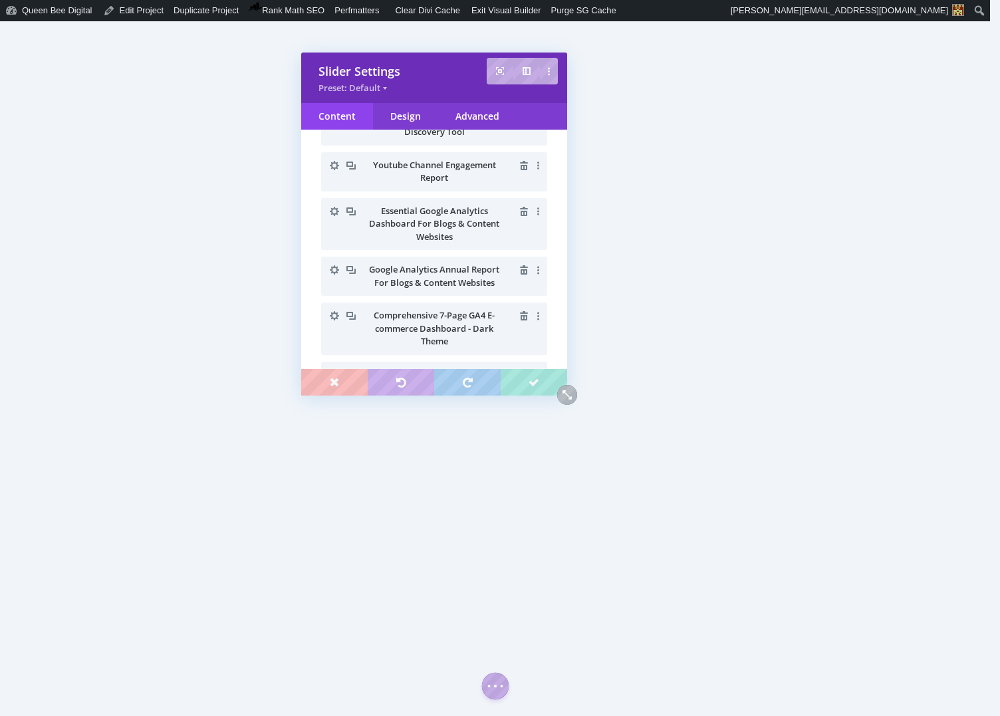
scroll to position [266, 0]
click at [332, 207] on icon "button" at bounding box center [334, 212] width 19 height 19
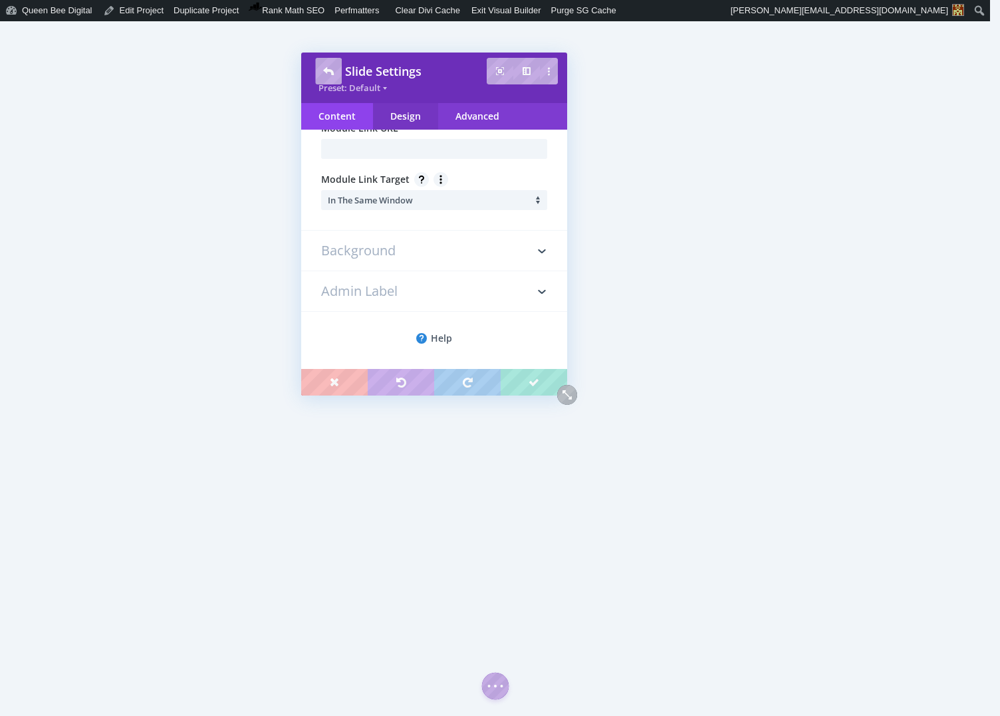
click at [409, 116] on div "Design" at bounding box center [405, 116] width 65 height 27
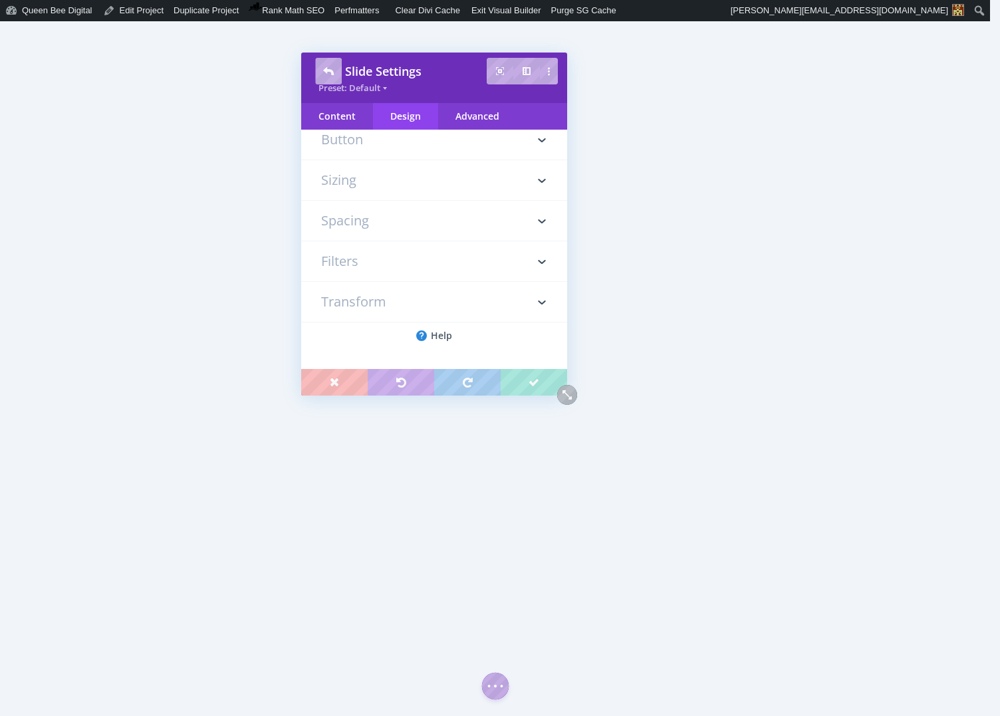
scroll to position [280, 0]
click at [371, 217] on h3 "Spacing" at bounding box center [434, 221] width 226 height 40
click at [396, 199] on input "text" at bounding box center [406, 197] width 45 height 20
type input "80px"
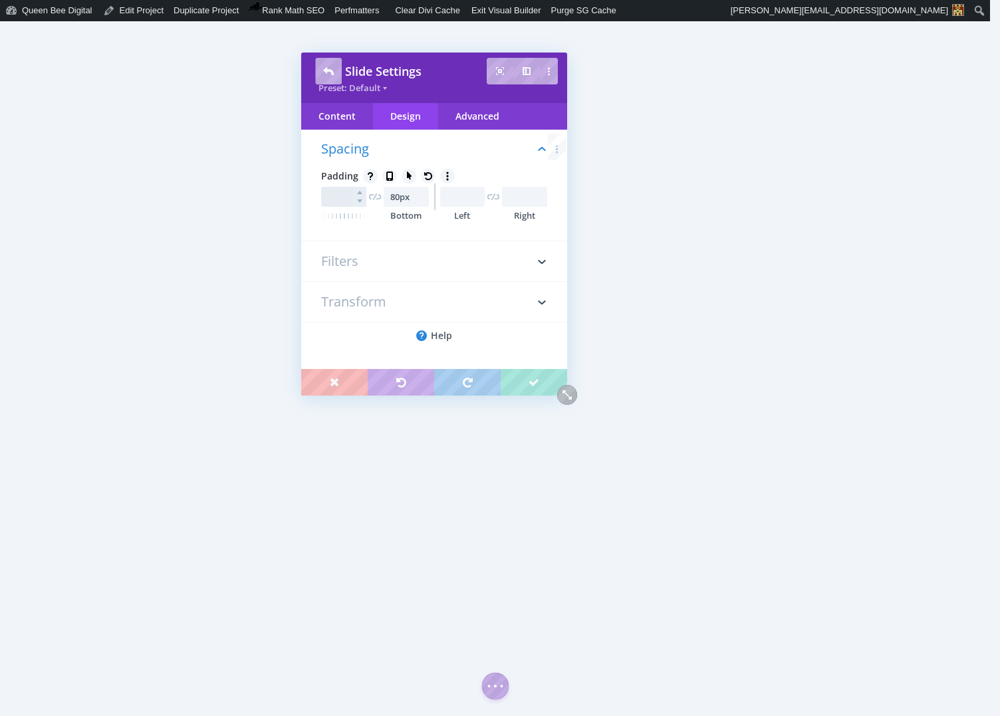
click at [340, 195] on input "text" at bounding box center [343, 197] width 45 height 20
click at [332, 197] on input "80" at bounding box center [343, 197] width 45 height 20
type input "100px"
click at [390, 195] on input "80px" at bounding box center [406, 197] width 45 height 20
click at [394, 196] on input "100px" at bounding box center [406, 197] width 45 height 20
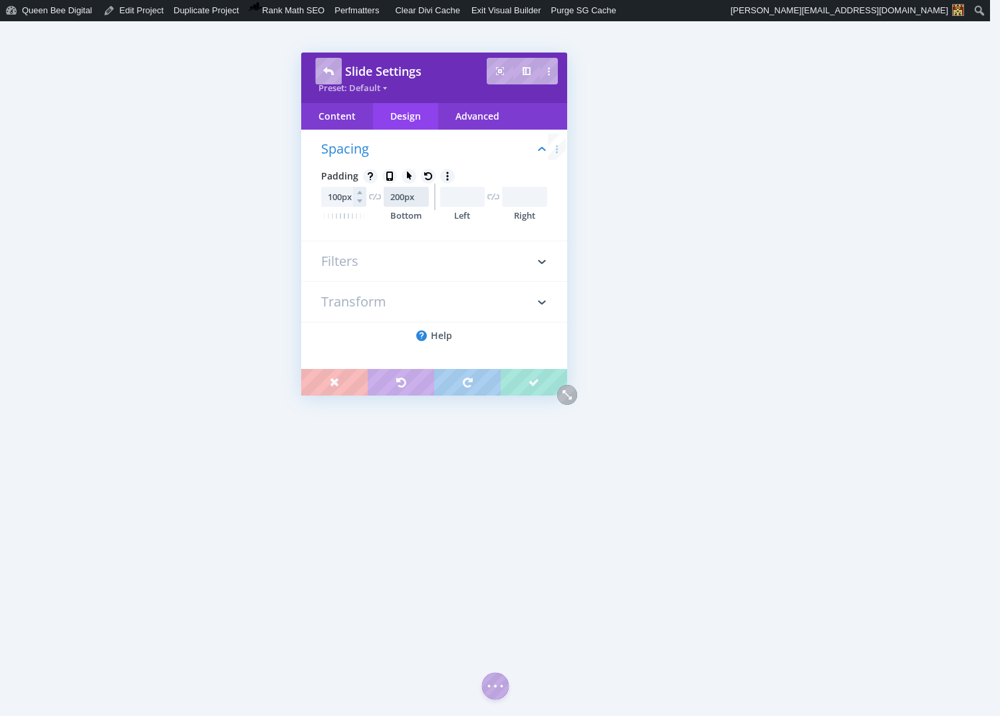
type input "200px"
click at [331, 196] on input "100px" at bounding box center [343, 197] width 45 height 20
type input "200px"
click at [331, 195] on input "200px" at bounding box center [343, 197] width 45 height 20
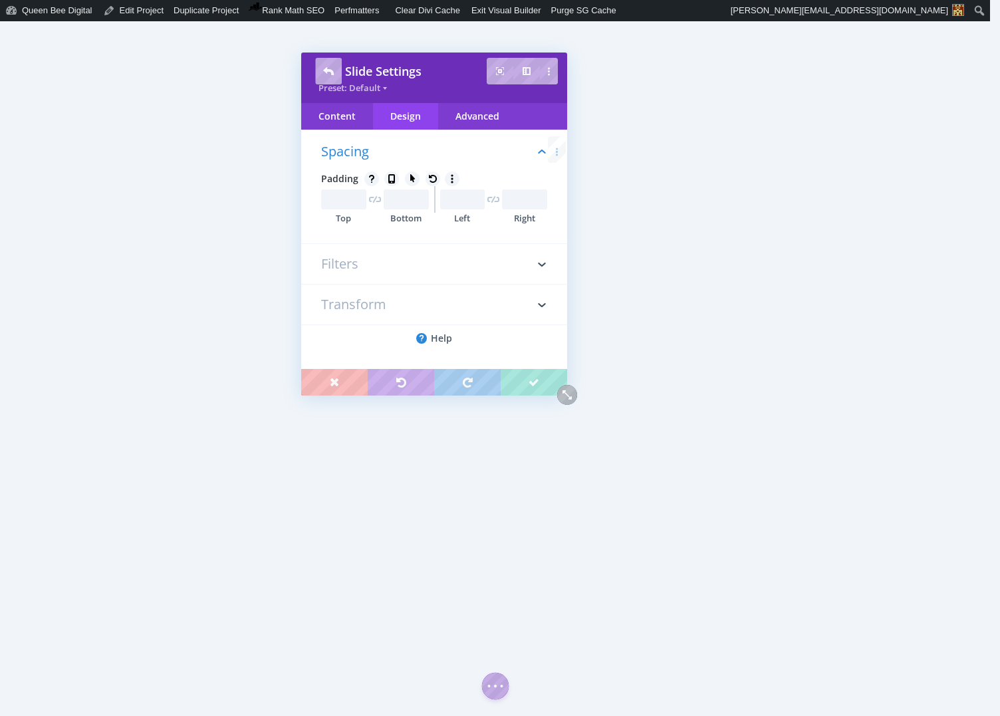
click at [443, 150] on h3 "Spacing" at bounding box center [434, 148] width 226 height 47
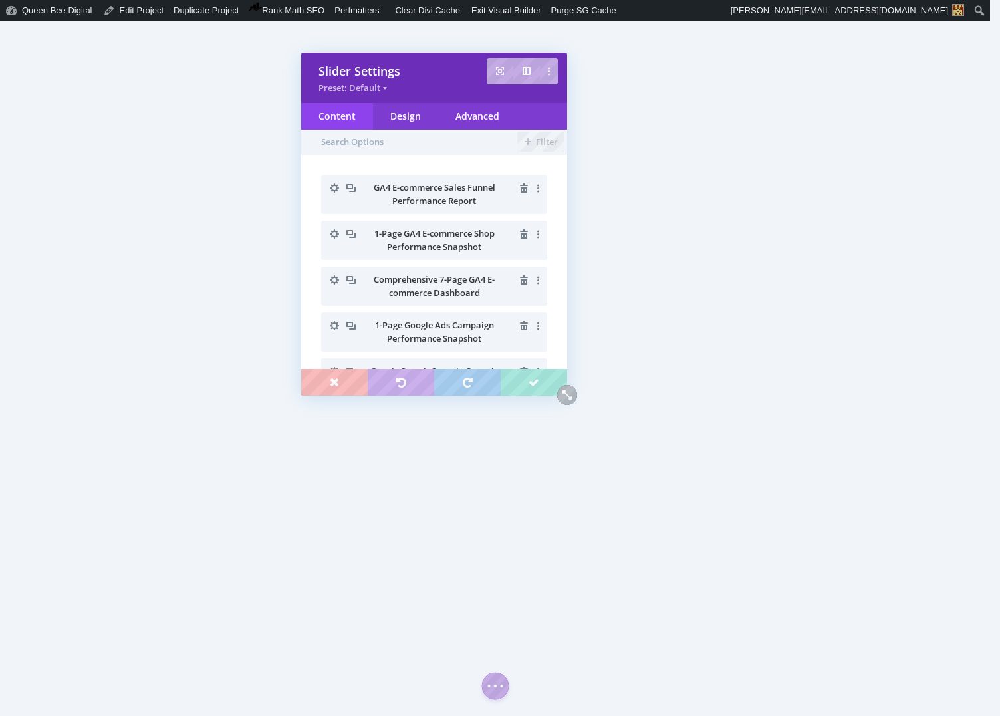
scroll to position [0, 0]
click at [334, 187] on icon "button" at bounding box center [334, 189] width 19 height 19
click at [337, 279] on icon "button" at bounding box center [334, 281] width 9 height 9
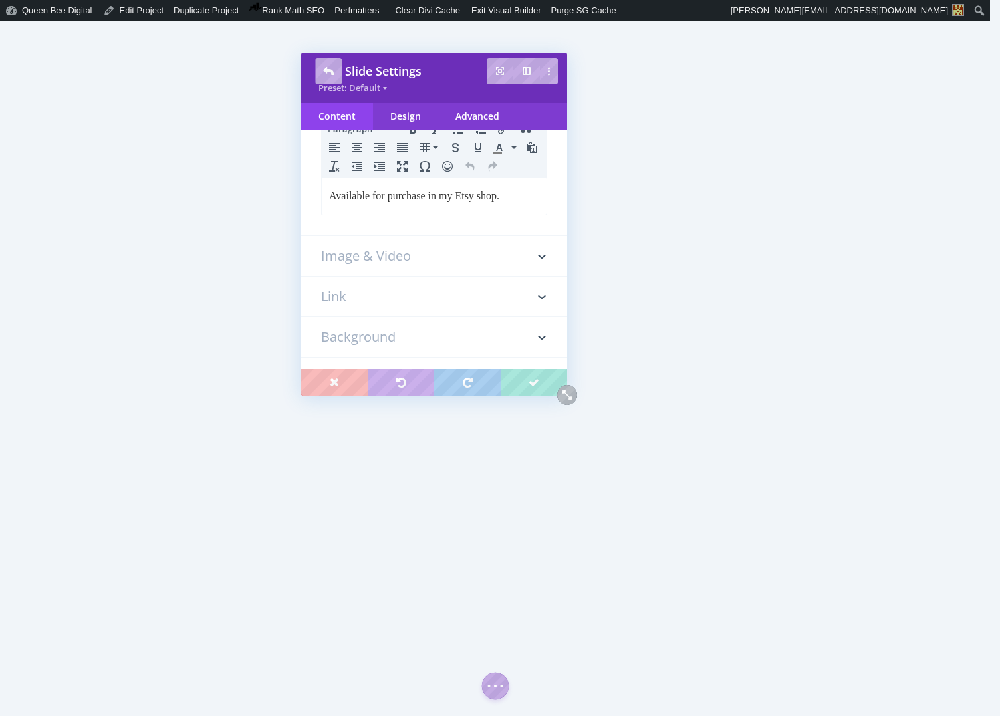
scroll to position [339, 0]
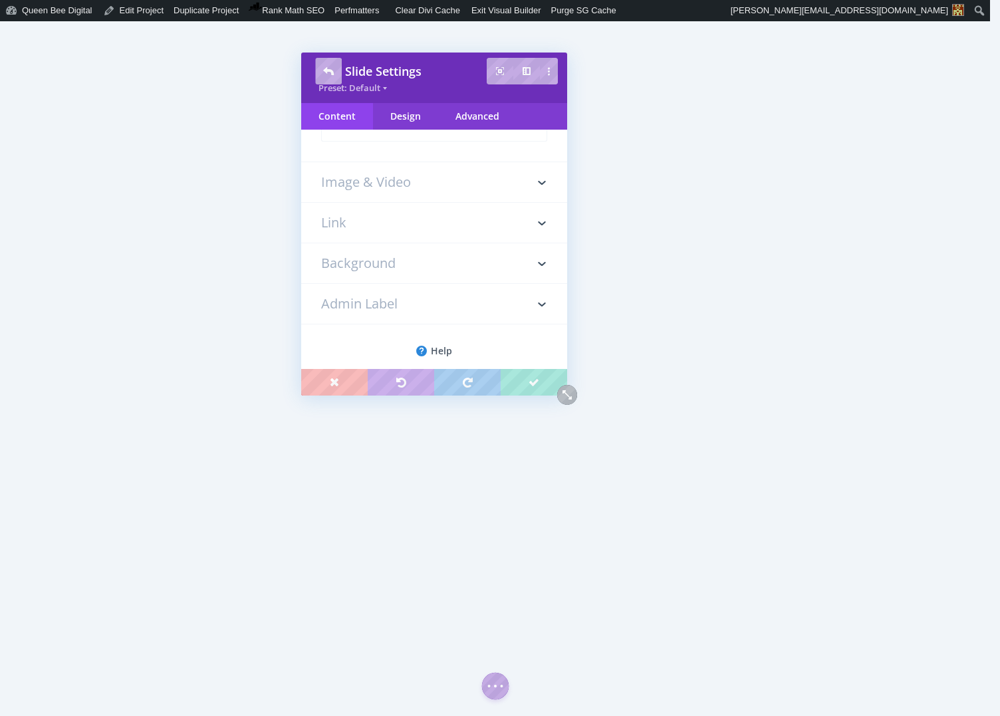
click at [364, 221] on h3 "Link" at bounding box center [434, 223] width 226 height 40
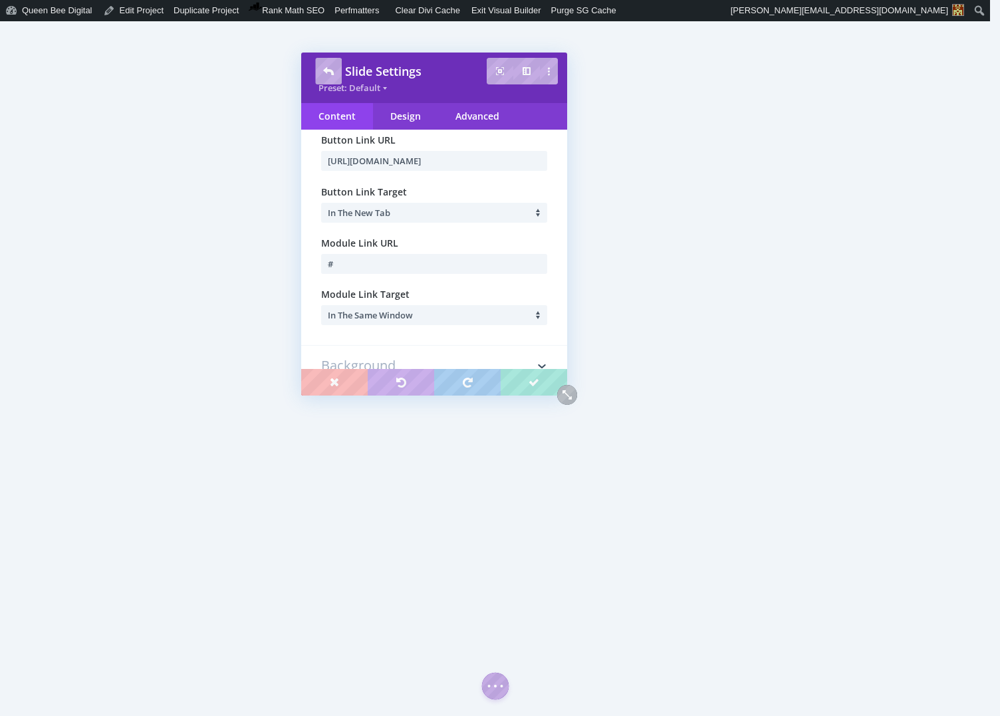
scroll to position [115, 0]
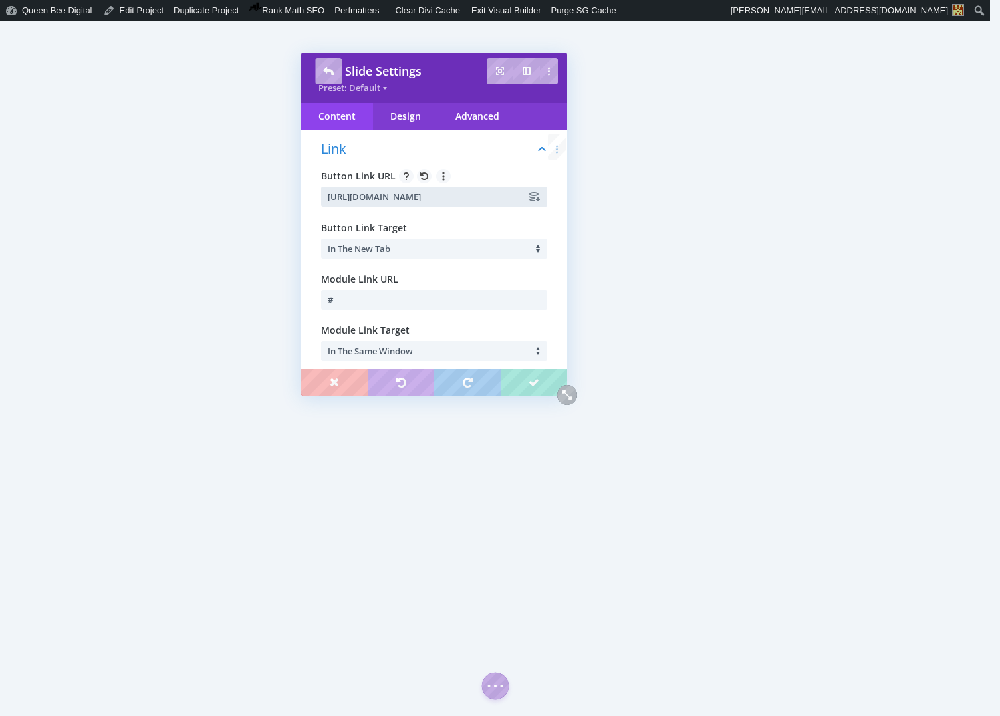
click at [404, 199] on input "[URL][DOMAIN_NAME]" at bounding box center [434, 197] width 226 height 20
paste input "[DOMAIN_NAME][URL]"
type input "[URL][DOMAIN_NAME]"
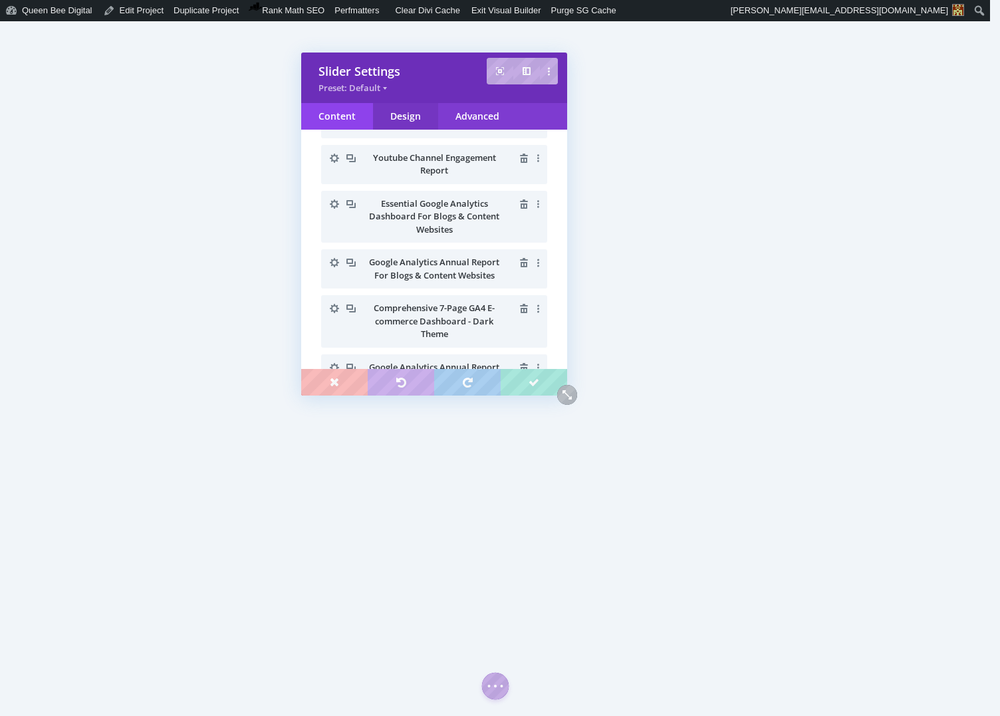
scroll to position [273, 0]
click at [408, 114] on div "Design" at bounding box center [405, 116] width 65 height 27
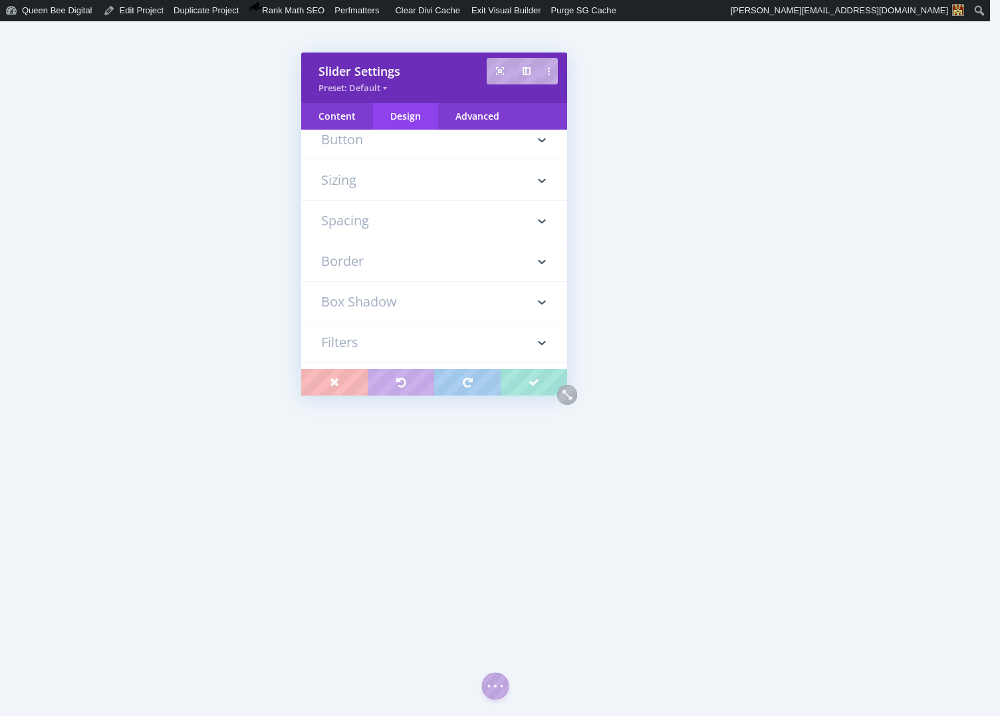
click at [368, 182] on h3 "Sizing" at bounding box center [434, 180] width 226 height 40
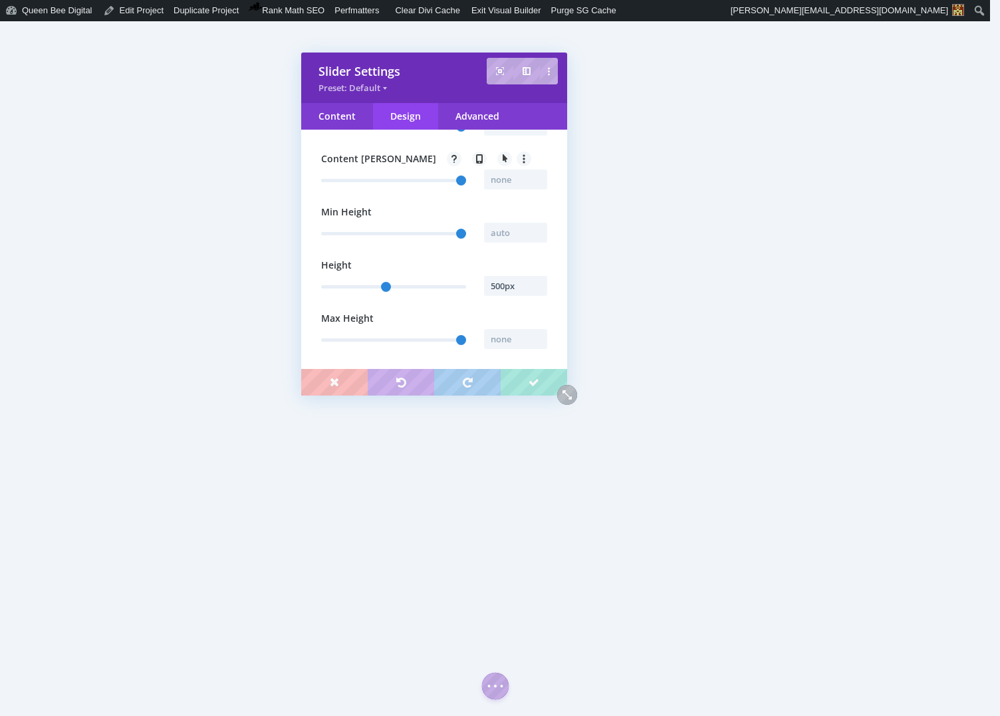
scroll to position [552, 0]
click at [492, 277] on input "500px" at bounding box center [515, 281] width 63 height 20
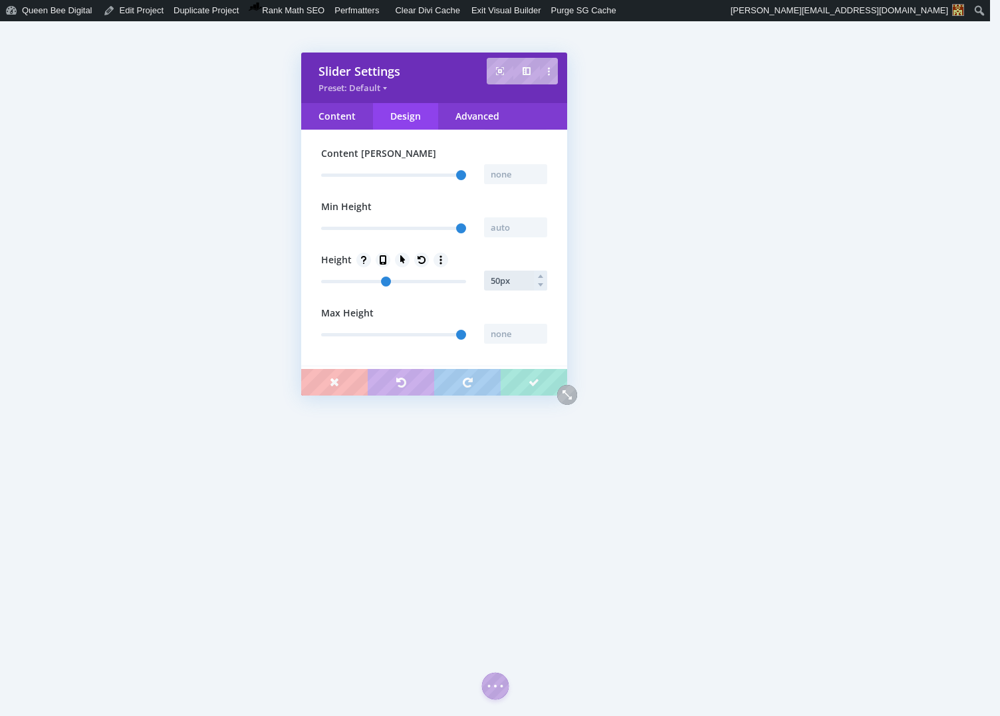
type input "550px"
click at [347, 110] on div "Content" at bounding box center [337, 116] width 72 height 27
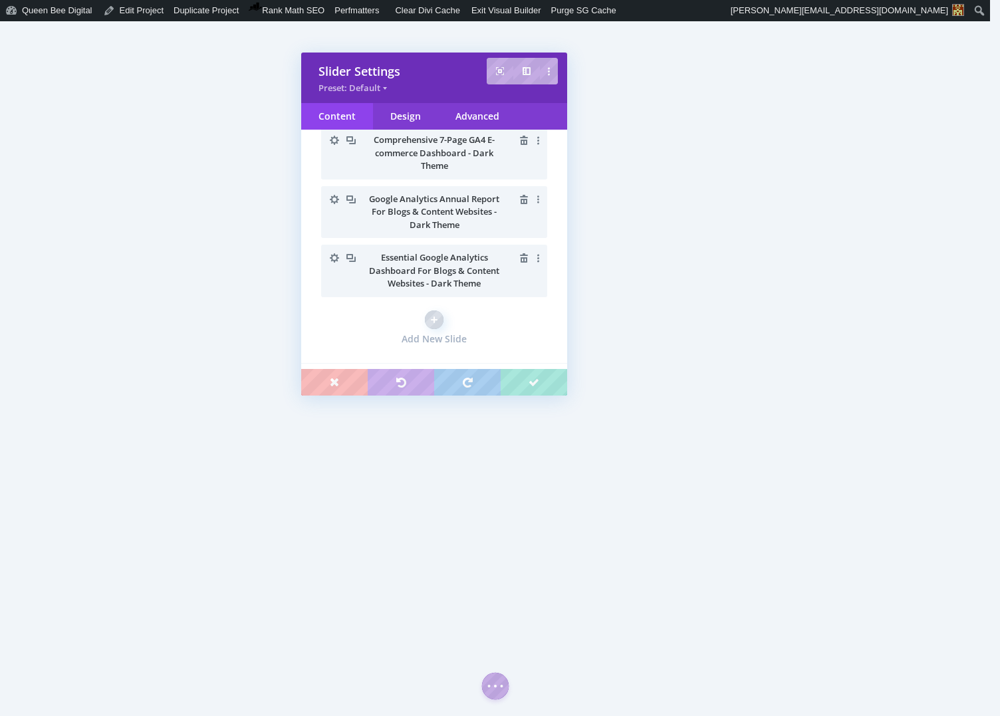
scroll to position [483, 0]
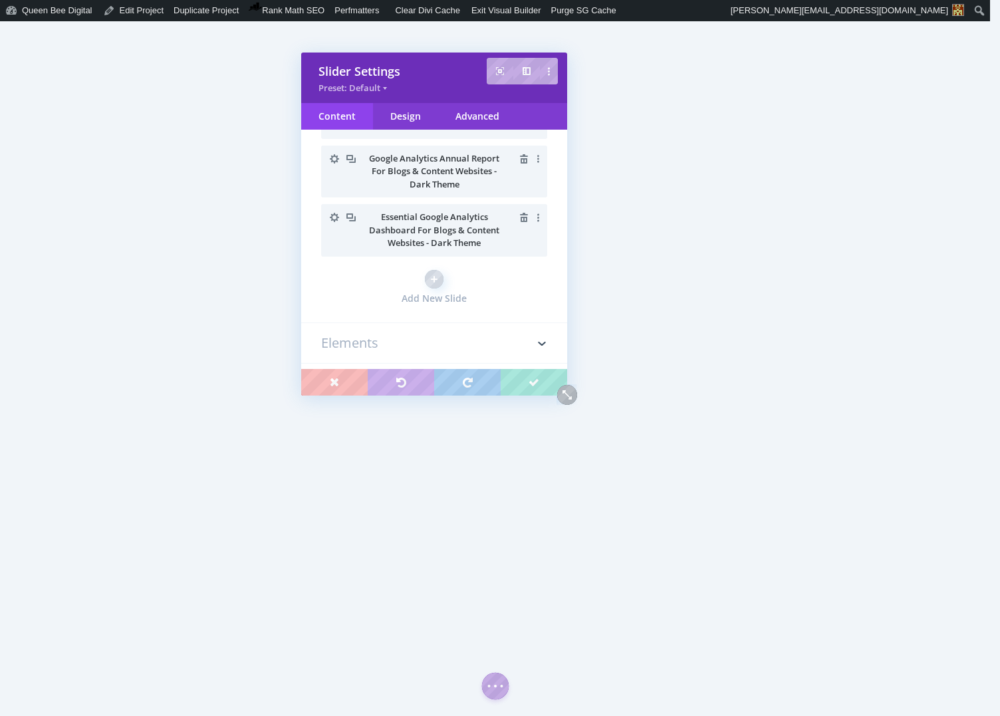
click at [334, 216] on icon "button" at bounding box center [334, 217] width 19 height 19
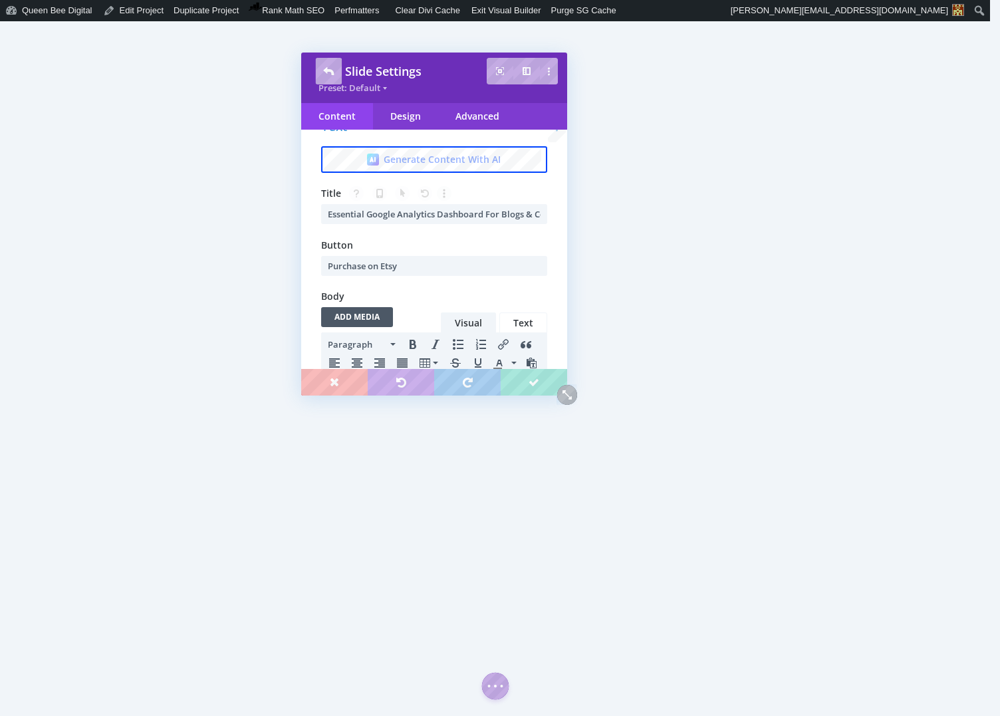
scroll to position [0, 0]
drag, startPoint x: 366, startPoint y: 266, endPoint x: 324, endPoint y: 265, distance: 41.2
click at [326, 265] on input "Purchase on Etsy" at bounding box center [434, 266] width 226 height 20
type input "Purchase on Etsy"
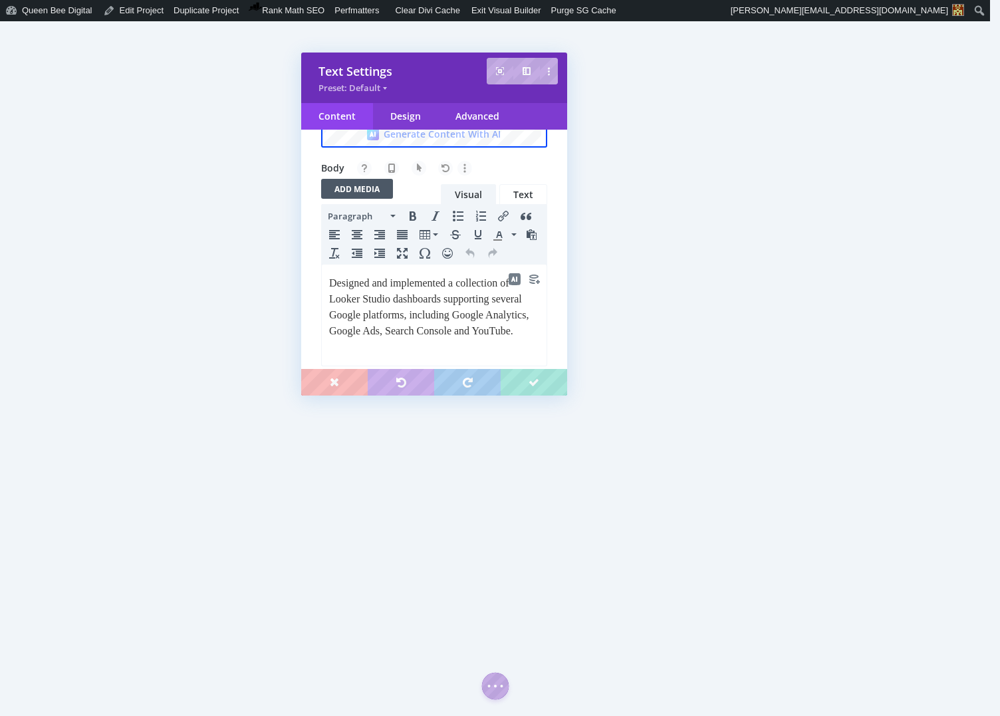
scroll to position [82, 0]
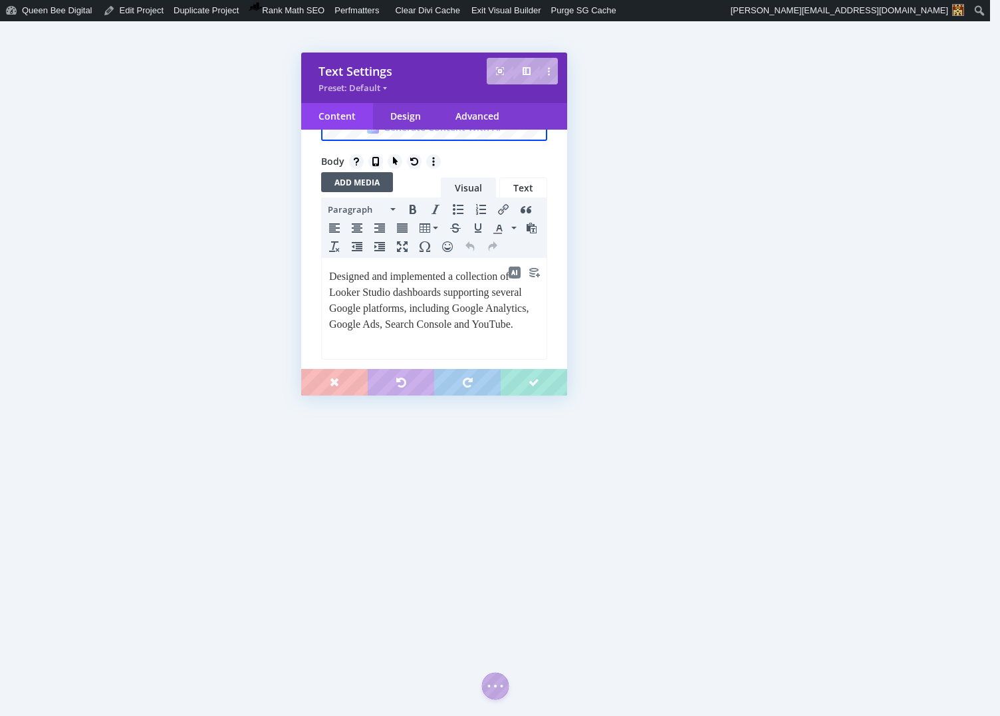
click at [381, 332] on p "Designed and implemented a collection of Looker Studio dashboards supporting se…" at bounding box center [434, 301] width 210 height 64
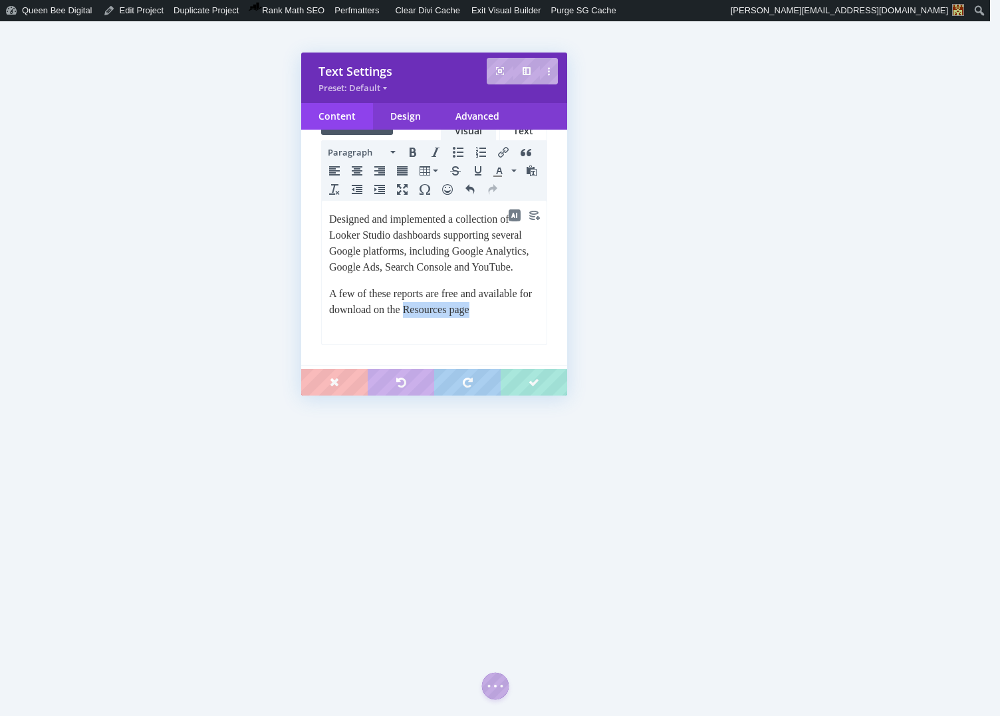
scroll to position [142, 0]
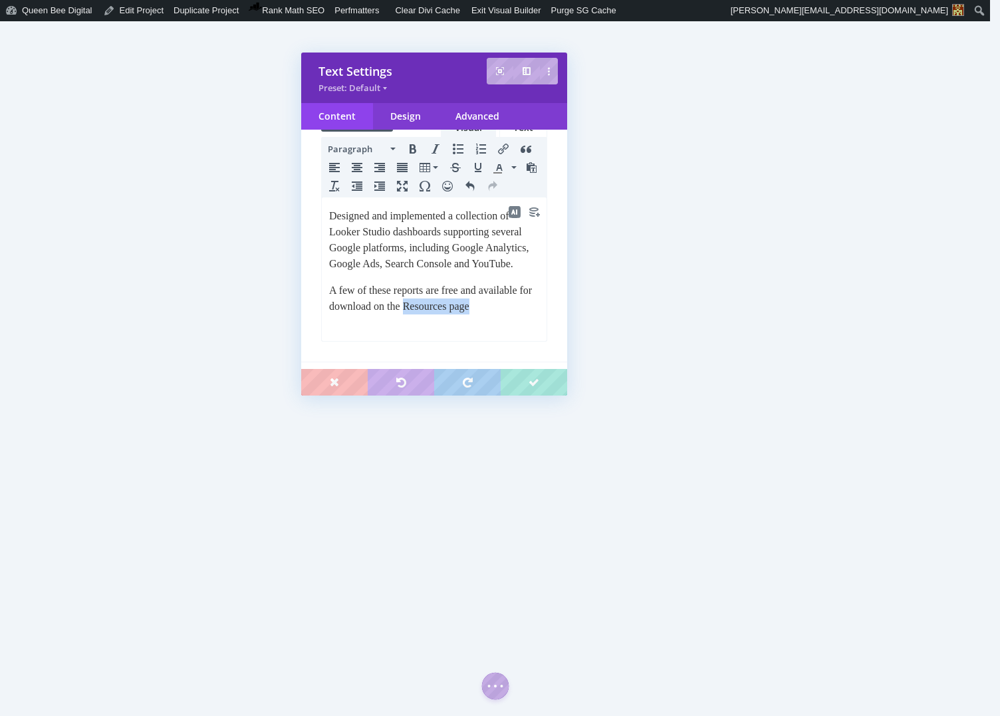
drag, startPoint x: 428, startPoint y: 321, endPoint x: 497, endPoint y: 324, distance: 69.9
click at [499, 314] on p "A few of these reports are free and available for download on the Resources page" at bounding box center [434, 299] width 210 height 32
click at [505, 144] on icon "Insert/edit link" at bounding box center [503, 149] width 11 height 11
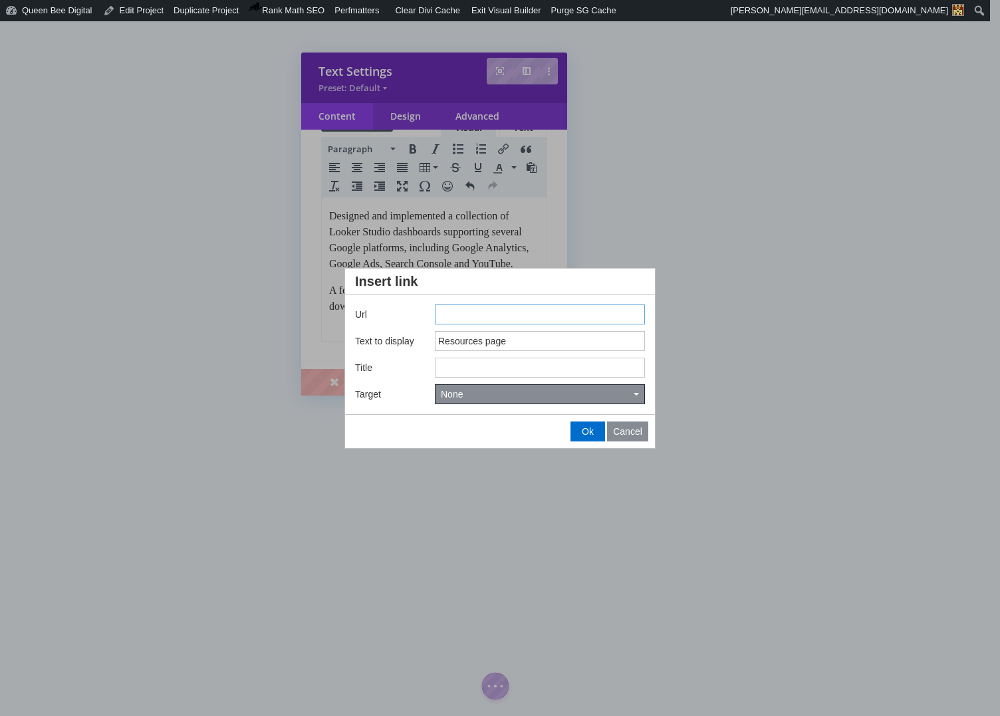
click at [459, 312] on input "Insert link" at bounding box center [540, 315] width 210 height 20
type input "/resources"
click at [463, 366] on input "Title" at bounding box center [540, 368] width 210 height 20
click at [486, 394] on button "None" at bounding box center [539, 394] width 209 height 19
type input "Resources"
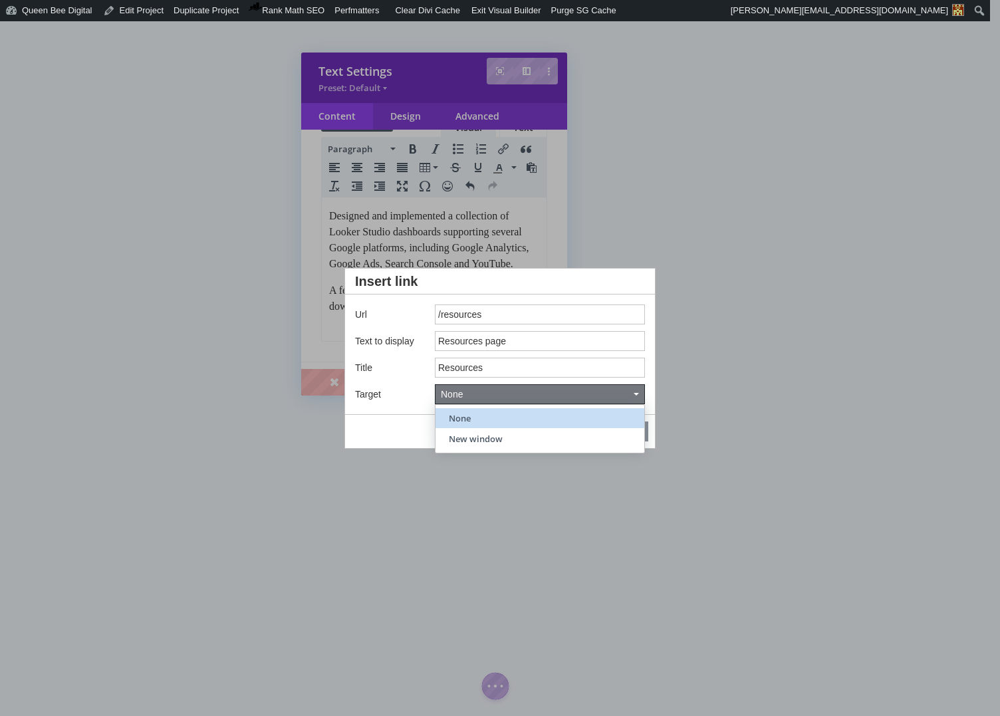
click at [478, 435] on span "New window" at bounding box center [476, 439] width 54 height 12
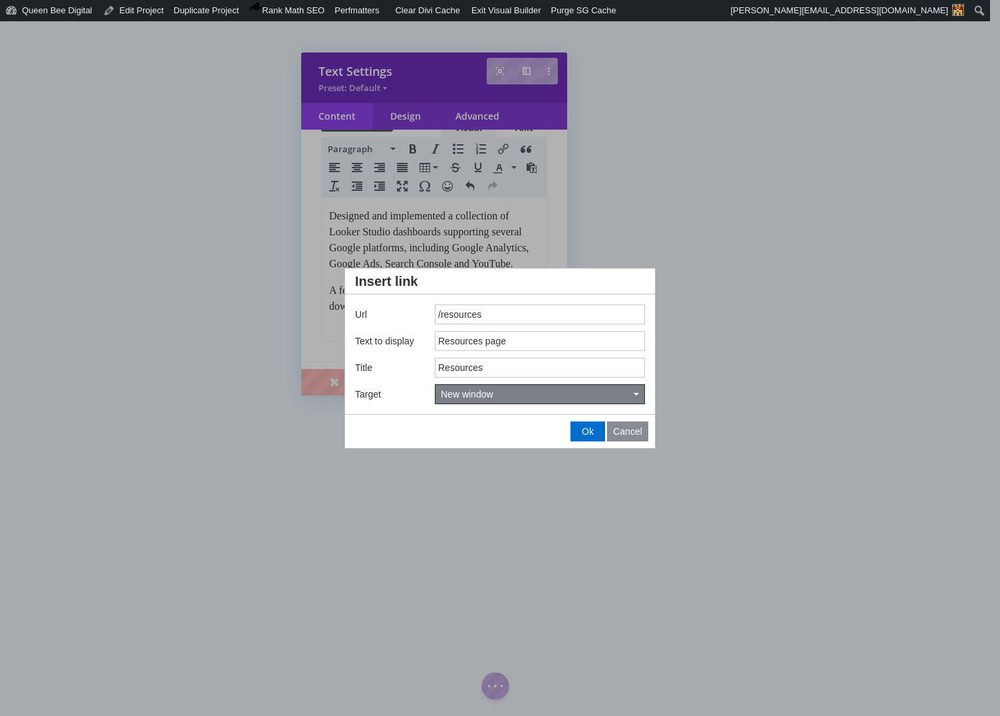
click at [498, 390] on button "New window" at bounding box center [539, 394] width 209 height 19
click at [486, 439] on span "New window" at bounding box center [476, 439] width 54 height 12
click at [589, 429] on span "Ok" at bounding box center [588, 431] width 12 height 11
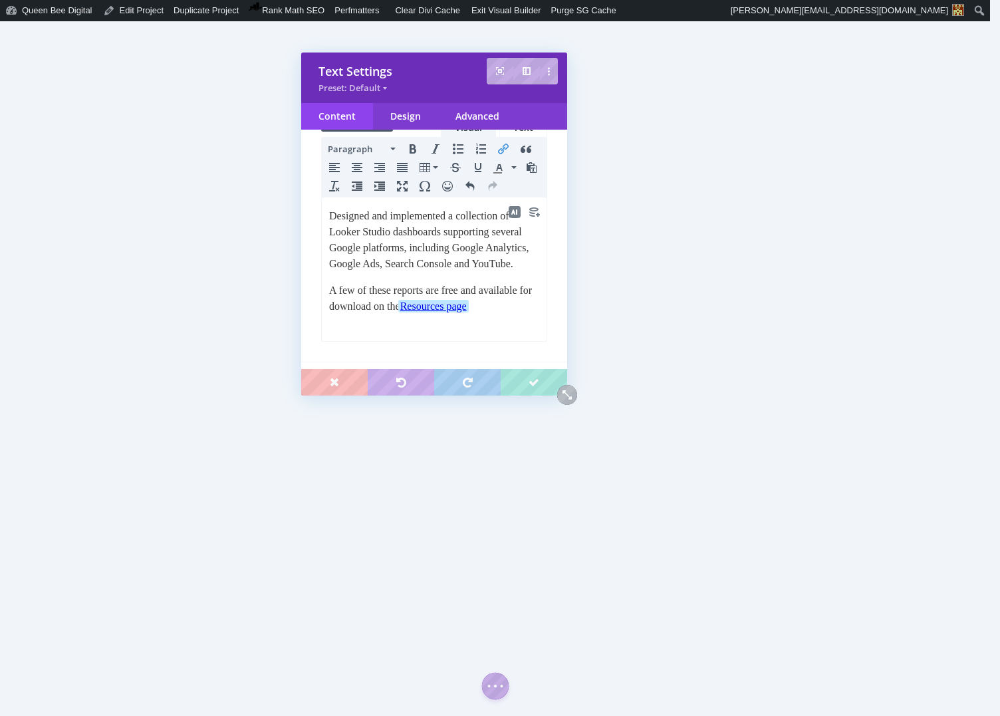
click at [507, 314] on p "A few of these reports are free and available for download on the Resources page" at bounding box center [434, 299] width 210 height 32
drag, startPoint x: 348, startPoint y: 351, endPoint x: 392, endPoint y: 353, distance: 43.9
click at [391, 346] on p "A few of these reports are free and available for download on the Resources pag…" at bounding box center [434, 315] width 210 height 64
click at [503, 145] on icon "Insert/edit link" at bounding box center [503, 149] width 11 height 11
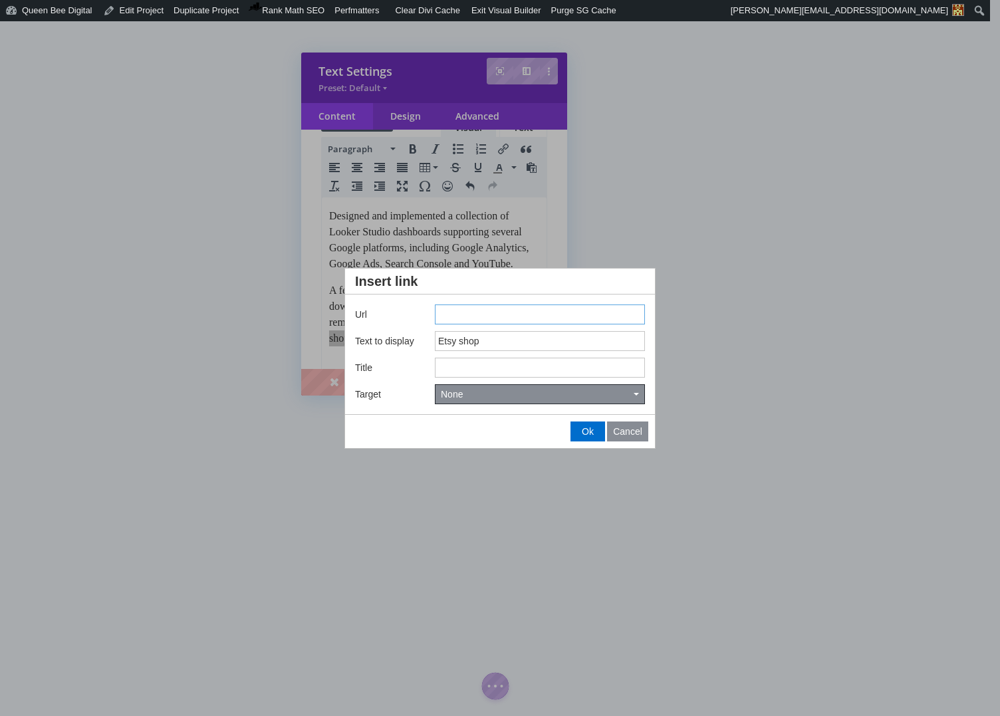
click at [449, 309] on input "Insert link" at bounding box center [540, 315] width 210 height 20
type input "[URL][DOMAIN_NAME]"
click at [455, 368] on input "Title" at bounding box center [540, 368] width 210 height 20
click at [467, 396] on button "None" at bounding box center [539, 394] width 209 height 19
type input "Queen Bee Data Viz Etsy Shop"
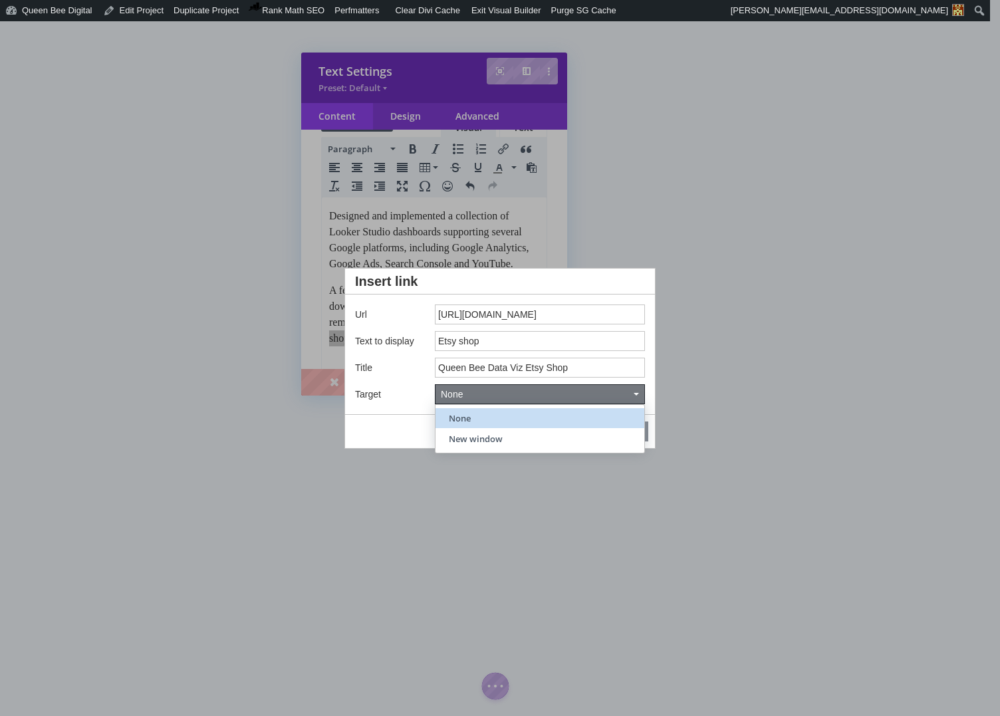
click at [475, 433] on span "New window" at bounding box center [476, 439] width 54 height 12
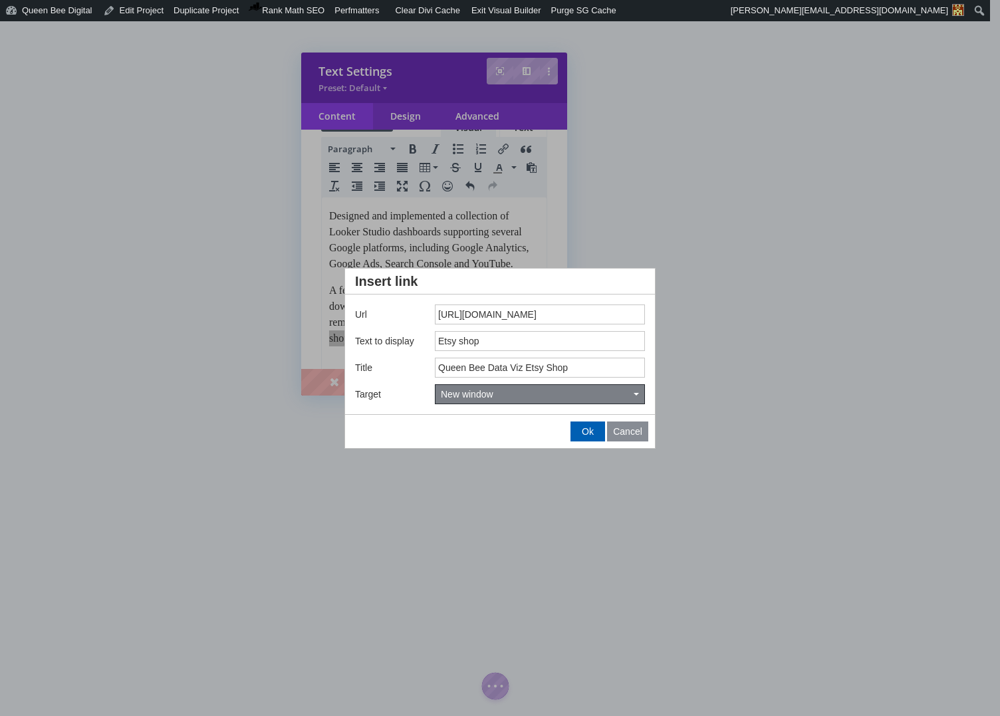
click at [588, 428] on span "Ok" at bounding box center [588, 431] width 12 height 11
